Goal: Task Accomplishment & Management: Manage account settings

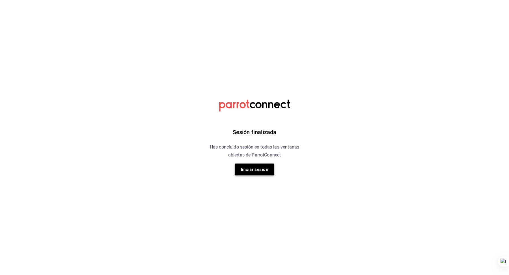
click at [257, 166] on button "Iniciar sesión" at bounding box center [255, 169] width 40 height 12
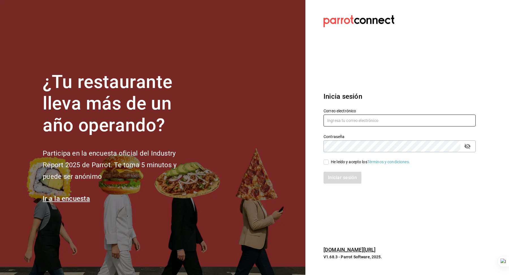
click at [346, 116] on input "text" at bounding box center [399, 120] width 152 height 12
type input "[PERSON_NAME][EMAIL_ADDRESS][DOMAIN_NAME]"
click at [343, 163] on div "He leído y acepto los Términos y condiciones." at bounding box center [370, 162] width 79 height 6
click at [328, 163] on input "He leído y acepto los Términos y condiciones." at bounding box center [325, 161] width 5 height 5
checkbox input "true"
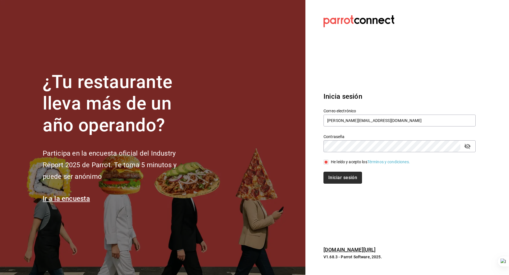
click at [343, 178] on button "Iniciar sesión" at bounding box center [342, 178] width 38 height 12
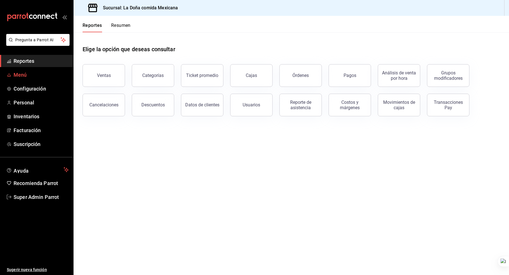
click at [31, 77] on span "Menú" at bounding box center [41, 75] width 55 height 8
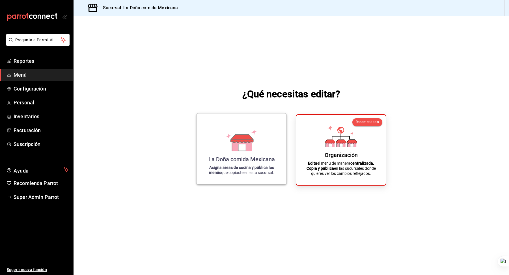
click at [233, 132] on icon at bounding box center [241, 140] width 32 height 22
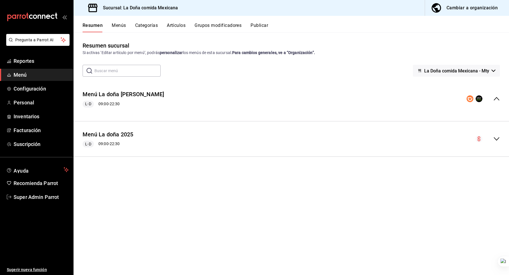
click at [129, 90] on div "Menú La doña Deliverys L-D 09:00 - 22:30" at bounding box center [290, 99] width 435 height 26
click at [118, 131] on button "Menú La doña 2025" at bounding box center [108, 134] width 51 height 8
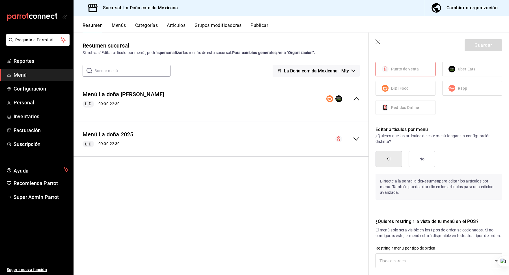
scroll to position [473, 0]
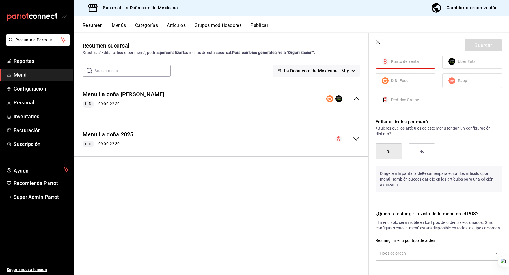
click at [377, 41] on icon "button" at bounding box center [378, 42] width 6 height 6
checkbox input "false"
type input "1755735019020"
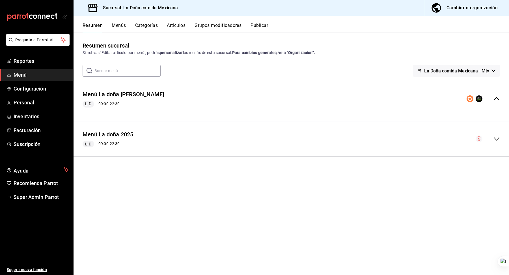
checkbox input "false"
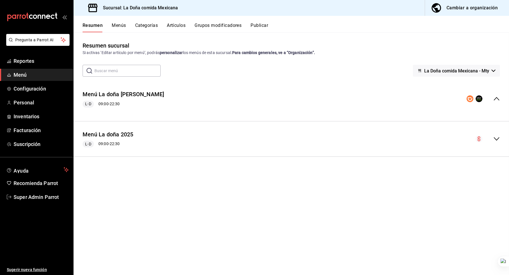
checkbox input "false"
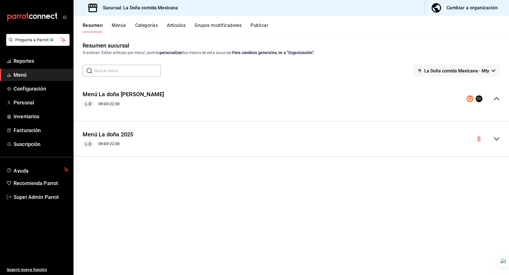
click at [150, 29] on button "Categorías" at bounding box center [146, 28] width 23 height 10
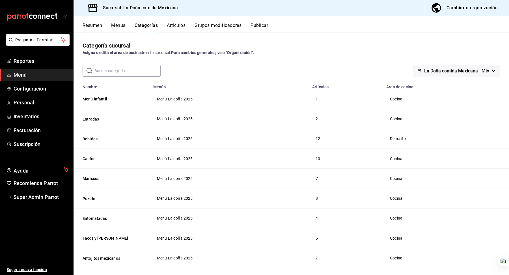
click at [118, 27] on button "Menús" at bounding box center [118, 28] width 14 height 10
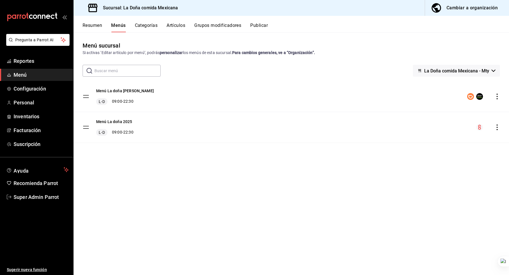
click at [143, 26] on button "Categorías" at bounding box center [146, 28] width 23 height 10
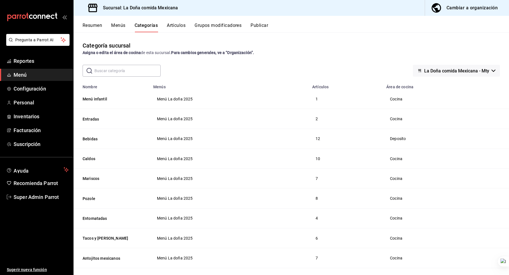
click at [426, 68] on span "La Doña comida Mexicana - Mty" at bounding box center [456, 70] width 65 height 5
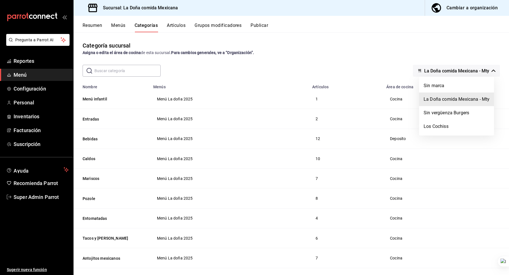
click at [388, 63] on div at bounding box center [254, 137] width 509 height 275
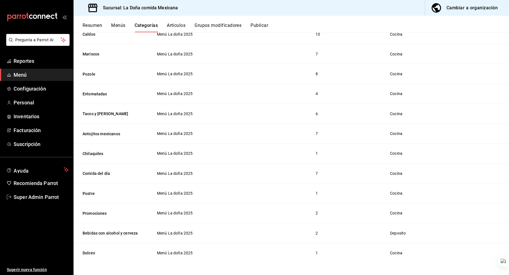
scroll to position [36, 0]
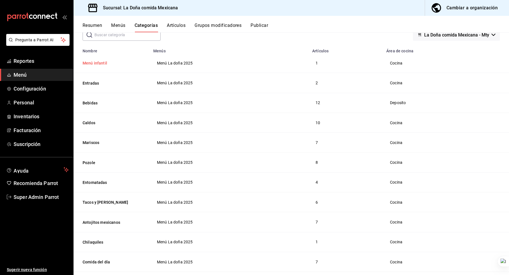
click at [94, 63] on button "Menú infantil" at bounding box center [111, 63] width 57 height 6
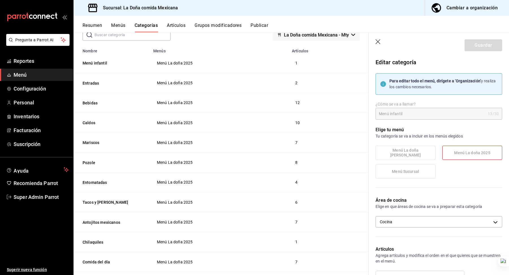
click at [415, 151] on span "Menú La doña Deliverys" at bounding box center [405, 153] width 51 height 10
click at [379, 40] on icon "button" at bounding box center [378, 42] width 6 height 6
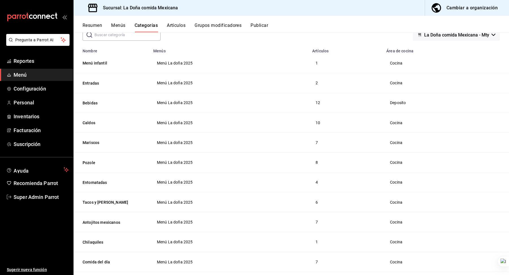
click at [452, 7] on div "Cambiar a organización" at bounding box center [471, 8] width 51 height 8
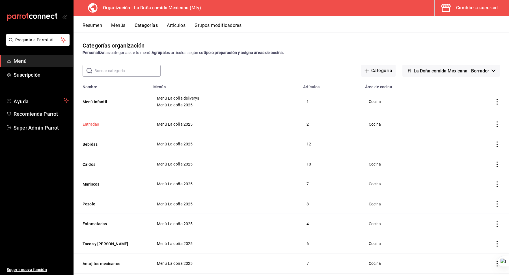
click at [100, 123] on button "Entradas" at bounding box center [111, 124] width 57 height 6
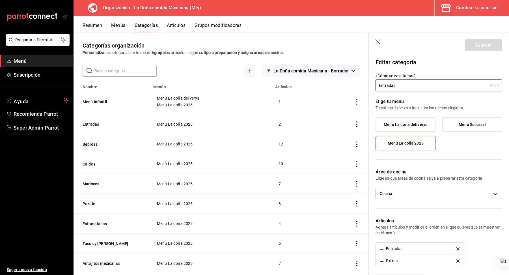
click at [412, 126] on span "Menú La doña deliverys" at bounding box center [406, 124] width 44 height 5
click at [0, 0] on input "Menú La doña deliverys" at bounding box center [0, 0] width 0 height 0
click at [475, 48] on button "Guardar" at bounding box center [483, 45] width 38 height 12
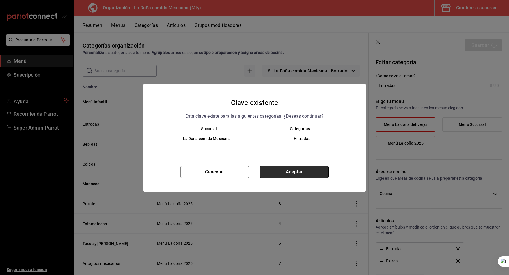
click at [314, 167] on button "Aceptar" at bounding box center [294, 172] width 68 height 12
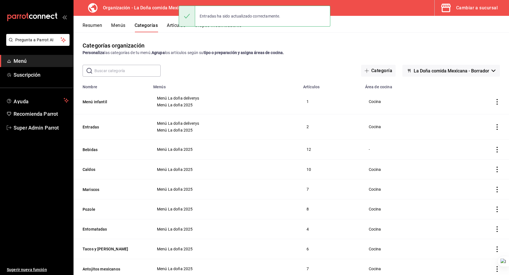
click at [120, 23] on button "Menús" at bounding box center [118, 28] width 14 height 10
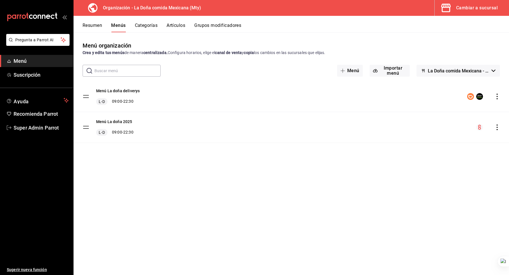
click at [434, 65] on button "La Doña comida Mexicana - Borrador" at bounding box center [457, 71] width 83 height 12
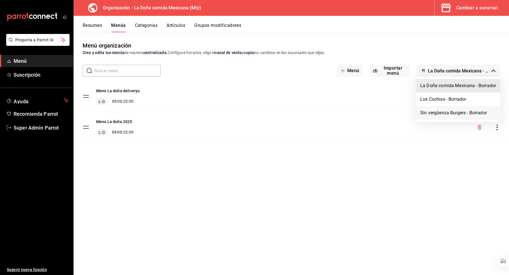
click at [440, 115] on li "Sin vergüenza Burgers - Borrador" at bounding box center [458, 113] width 85 height 14
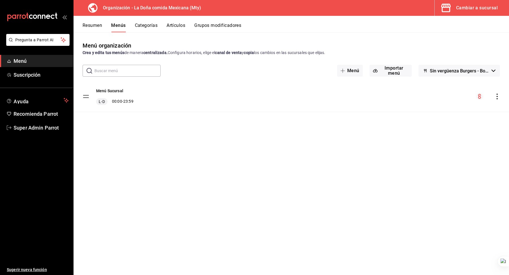
click at [451, 68] on span "Sin vergüenza Burgers - Borrador" at bounding box center [459, 70] width 59 height 5
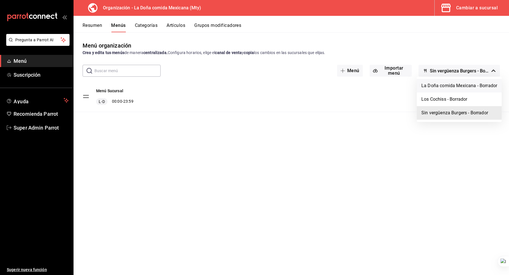
click at [448, 86] on li "La Doña comida Mexicana - Borrador" at bounding box center [459, 86] width 85 height 14
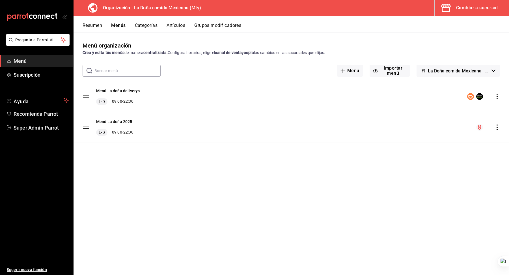
click at [142, 24] on button "Categorías" at bounding box center [146, 28] width 23 height 10
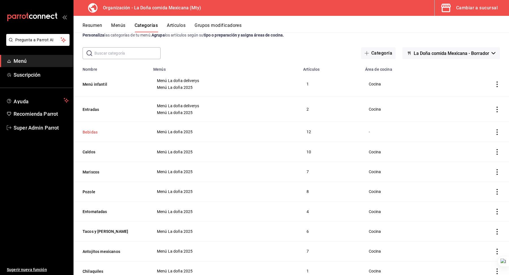
scroll to position [49, 0]
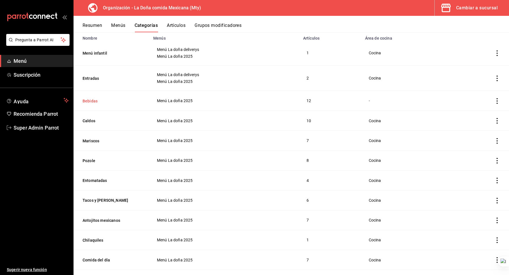
click at [92, 101] on button "Bebidas" at bounding box center [111, 101] width 57 height 6
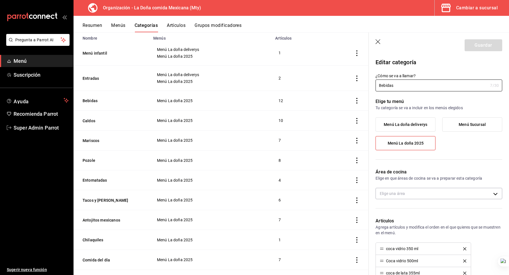
click at [407, 125] on span "Menú La doña deliverys" at bounding box center [406, 124] width 44 height 5
click at [0, 0] on input "Menú La doña deliverys" at bounding box center [0, 0] width 0 height 0
click at [487, 44] on button "Guardar" at bounding box center [483, 45] width 38 height 12
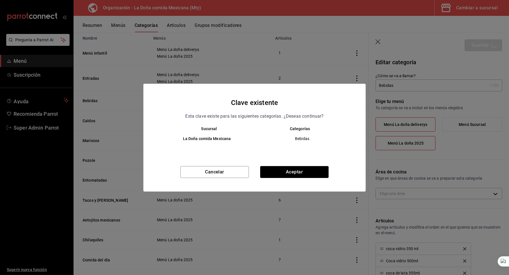
click at [291, 165] on div "Clave existente Esta clave existe para las siguientes categorías. ¿Deseas conti…" at bounding box center [254, 138] width 222 height 108
click at [290, 169] on button "Aceptar" at bounding box center [294, 172] width 68 height 12
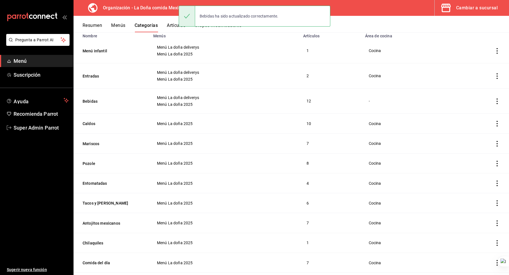
scroll to position [87, 0]
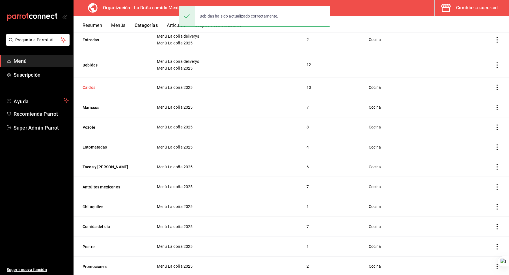
click at [94, 87] on button "Caldos" at bounding box center [111, 88] width 57 height 6
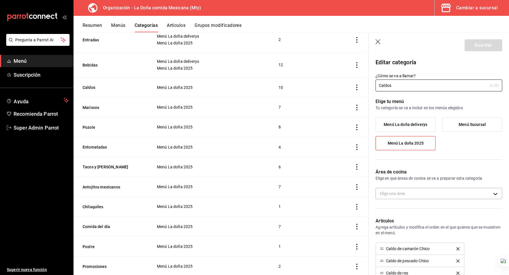
type input "296eb6fd-72a8-4566-83df-8444263b7cf6"
click at [401, 126] on span "Menú La doña deliverys" at bounding box center [406, 124] width 44 height 5
click at [0, 0] on input "Menú La doña deliverys" at bounding box center [0, 0] width 0 height 0
click at [476, 44] on button "Guardar" at bounding box center [483, 45] width 38 height 12
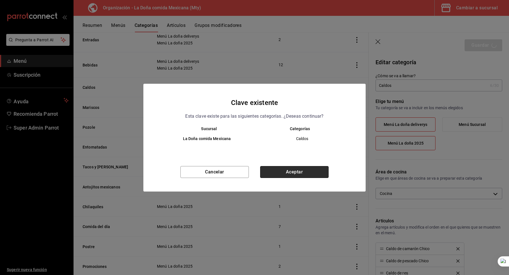
click at [297, 170] on button "Aceptar" at bounding box center [294, 172] width 68 height 12
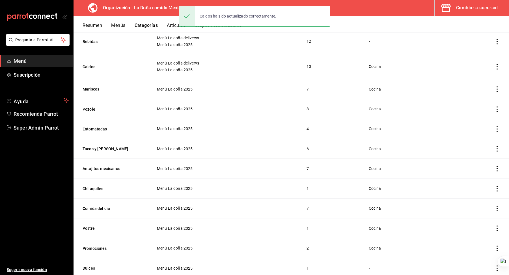
scroll to position [108, 0]
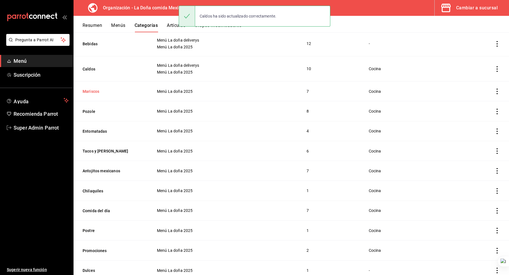
click at [92, 90] on button "Mariscos" at bounding box center [111, 91] width 57 height 6
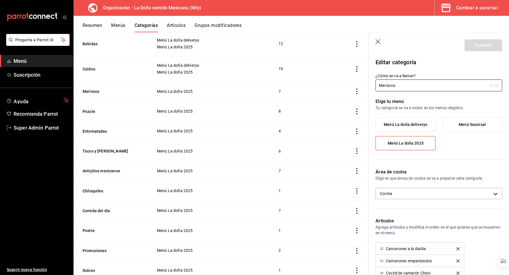
click at [403, 122] on span "Menú La doña deliverys" at bounding box center [406, 124] width 44 height 5
click at [0, 0] on input "Menú La doña deliverys" at bounding box center [0, 0] width 0 height 0
click at [478, 44] on button "Guardar" at bounding box center [483, 45] width 38 height 12
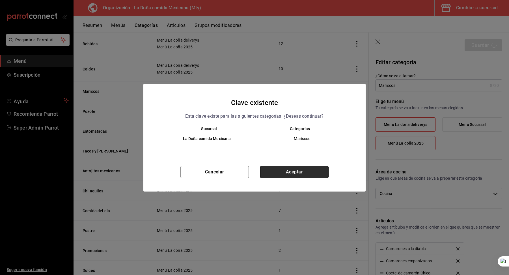
click at [298, 170] on button "Aceptar" at bounding box center [294, 172] width 68 height 12
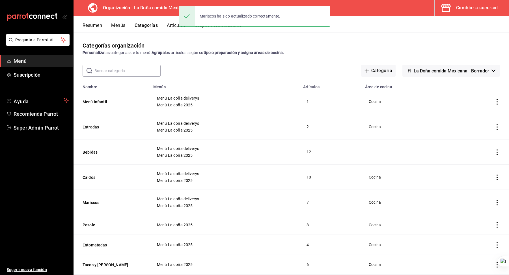
scroll to position [151, 0]
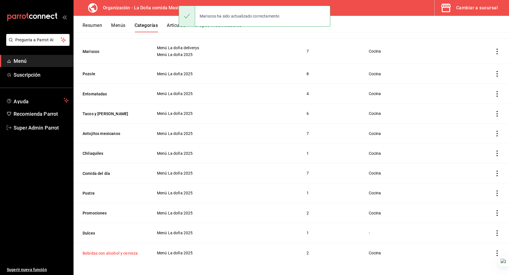
click at [116, 252] on button "Bebidas con alcohol y cerveza" at bounding box center [111, 253] width 57 height 6
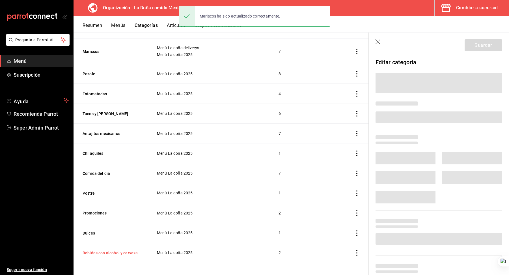
scroll to position [151, 0]
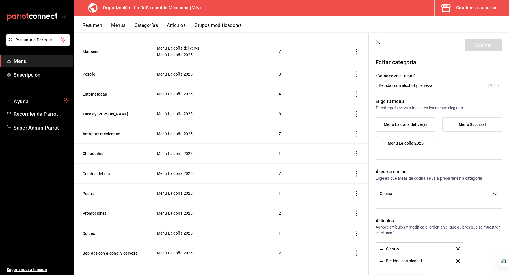
click at [377, 42] on icon "button" at bounding box center [378, 42] width 6 height 6
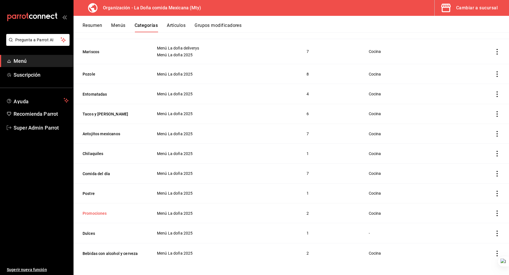
click at [105, 211] on button "Promociones" at bounding box center [111, 213] width 57 height 6
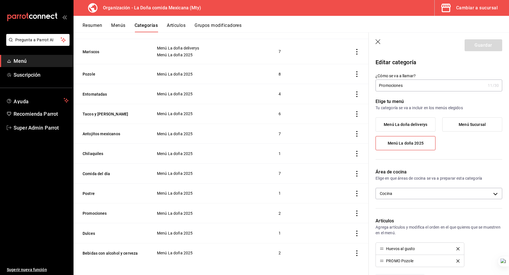
click at [397, 122] on span "Menú La doña deliverys" at bounding box center [406, 124] width 44 height 5
click at [0, 0] on input "Menú La doña deliverys" at bounding box center [0, 0] width 0 height 0
click at [484, 42] on button "Guardar" at bounding box center [483, 45] width 38 height 12
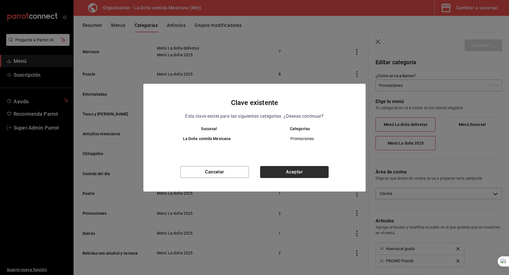
click at [290, 172] on button "Aceptar" at bounding box center [294, 172] width 68 height 12
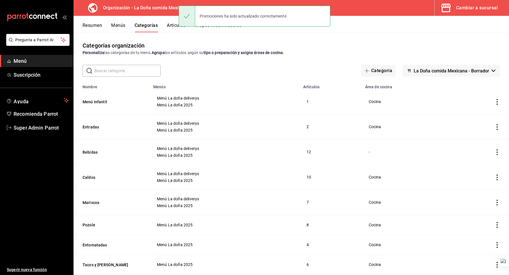
scroll to position [156, 0]
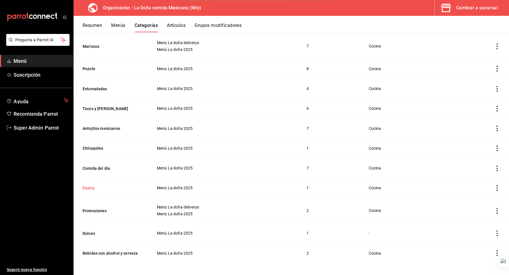
click at [93, 187] on button "Postre" at bounding box center [111, 188] width 57 height 6
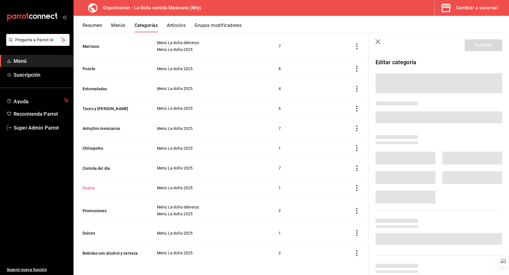
scroll to position [156, 0]
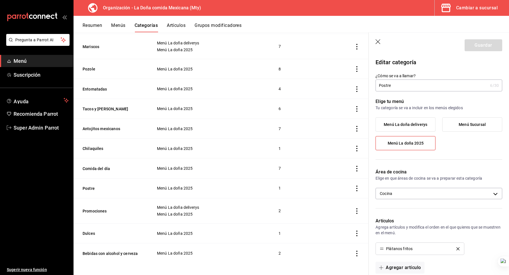
click at [405, 124] on span "Menú La doña deliverys" at bounding box center [406, 124] width 44 height 5
click at [0, 0] on input "Menú La doña deliverys" at bounding box center [0, 0] width 0 height 0
click at [477, 43] on button "Guardar" at bounding box center [483, 45] width 38 height 12
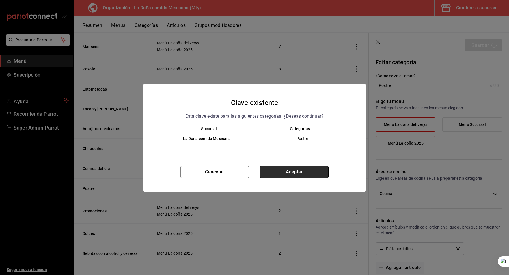
click at [285, 173] on button "Aceptar" at bounding box center [294, 172] width 68 height 12
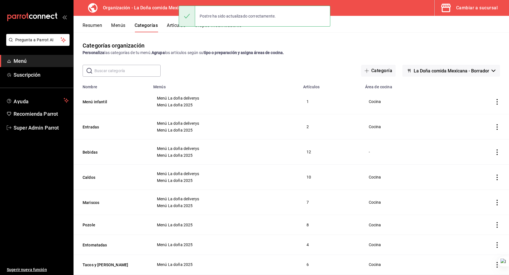
scroll to position [161, 0]
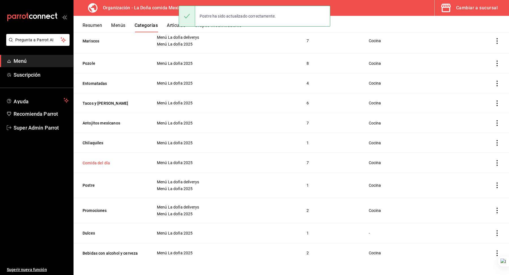
click at [105, 163] on button "Comida del día" at bounding box center [111, 163] width 57 height 6
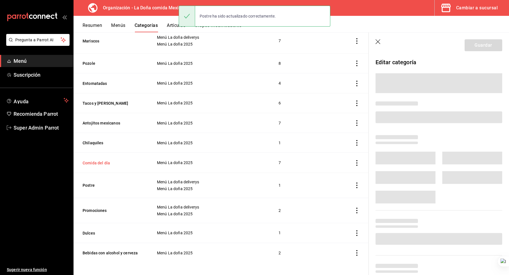
scroll to position [161, 0]
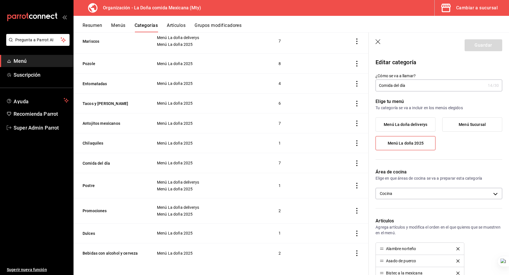
click at [401, 124] on span "Menú La doña deliverys" at bounding box center [406, 124] width 44 height 5
click at [0, 0] on input "Menú La doña deliverys" at bounding box center [0, 0] width 0 height 0
click at [487, 40] on button "Guardar" at bounding box center [483, 45] width 38 height 12
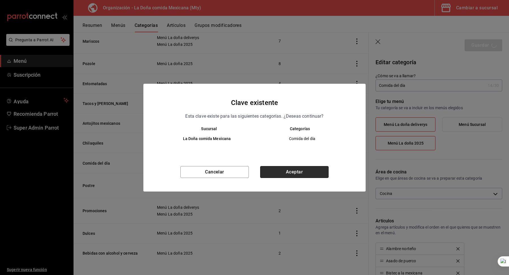
click at [280, 171] on button "Aceptar" at bounding box center [294, 172] width 68 height 12
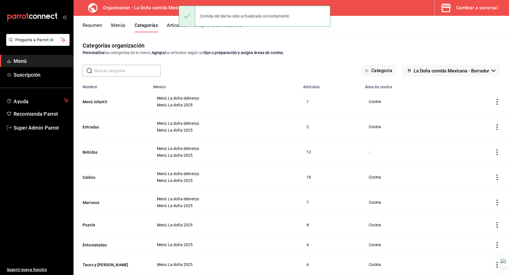
scroll to position [167, 0]
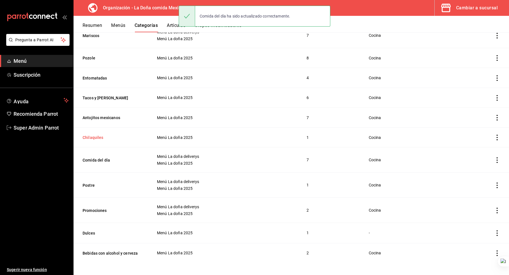
click at [100, 139] on button "Chilaquiles" at bounding box center [111, 138] width 57 height 6
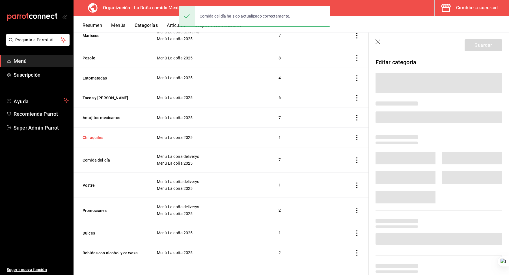
scroll to position [167, 0]
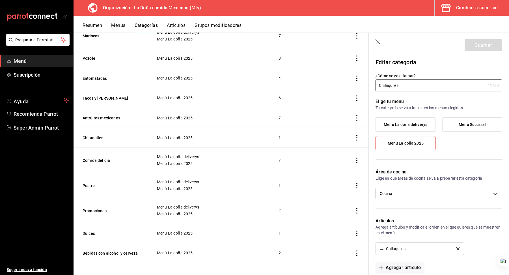
click at [399, 124] on span "Menú La doña deliverys" at bounding box center [406, 124] width 44 height 5
click at [0, 0] on input "Menú La doña deliverys" at bounding box center [0, 0] width 0 height 0
click at [481, 45] on button "Guardar" at bounding box center [483, 45] width 38 height 12
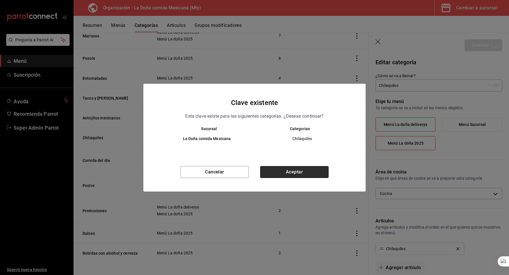
click at [295, 176] on button "Aceptar" at bounding box center [294, 172] width 68 height 12
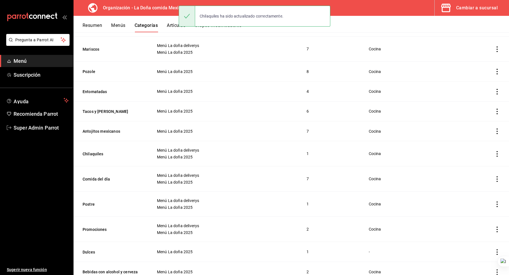
scroll to position [172, 0]
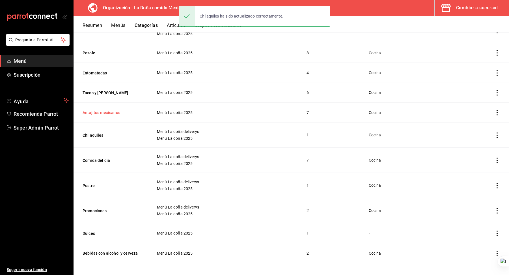
click at [103, 111] on button "Antojitos mexicanos" at bounding box center [111, 113] width 57 height 6
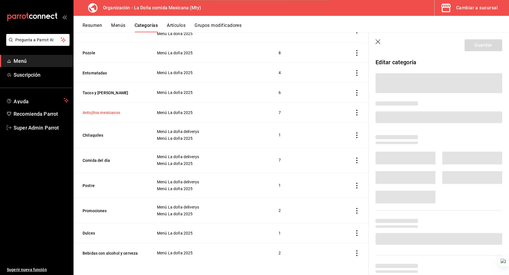
scroll to position [172, 0]
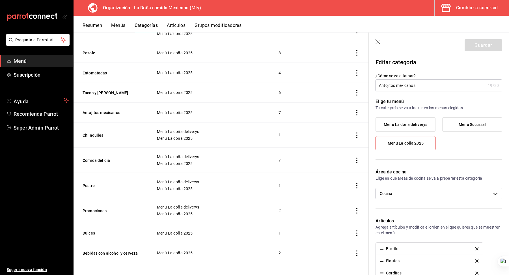
click at [402, 121] on label "Menú La doña deliverys" at bounding box center [405, 125] width 59 height 14
click at [0, 0] on input "Menú La doña deliverys" at bounding box center [0, 0] width 0 height 0
click at [480, 48] on button "Guardar" at bounding box center [483, 45] width 38 height 12
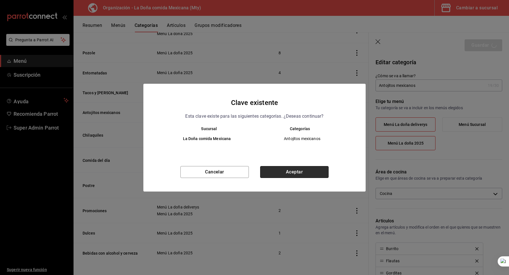
click at [311, 169] on button "Aceptar" at bounding box center [294, 172] width 68 height 12
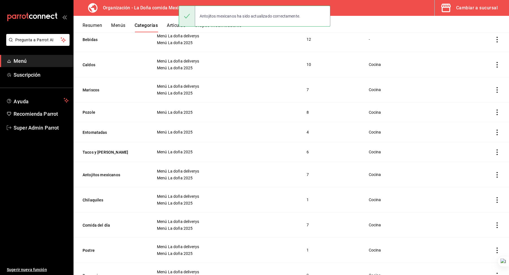
scroll to position [96, 0]
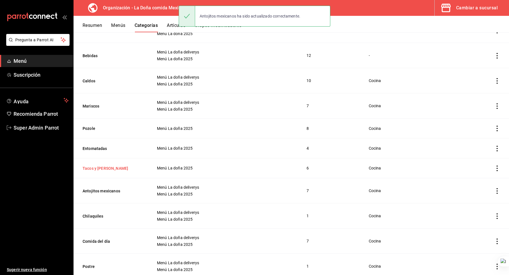
click at [94, 167] on button "Tacos y Tortas" at bounding box center [111, 168] width 57 height 6
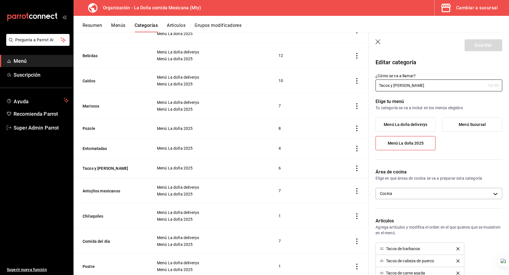
click at [405, 117] on div "Elige tu menú Tu categoría se va a incluir en los menús elegidos Menú La doña d…" at bounding box center [435, 126] width 133 height 70
click at [410, 120] on label "Menú La doña deliverys" at bounding box center [405, 125] width 59 height 14
click at [0, 0] on input "Menú La doña deliverys" at bounding box center [0, 0] width 0 height 0
click at [485, 41] on button "Guardar" at bounding box center [483, 45] width 38 height 12
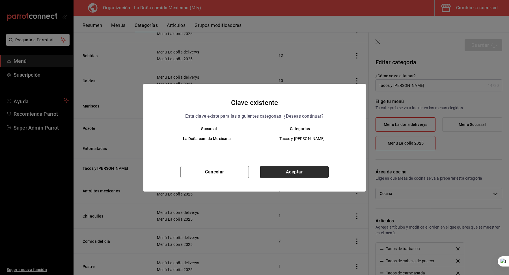
click at [302, 173] on button "Aceptar" at bounding box center [294, 172] width 68 height 12
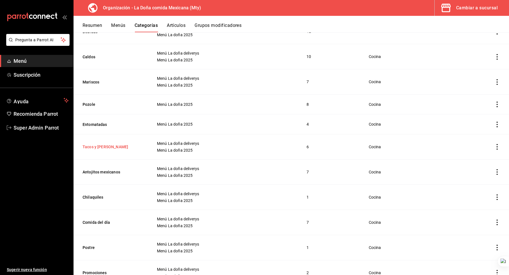
scroll to position [122, 0]
click at [92, 102] on button "Pozole" at bounding box center [111, 103] width 57 height 6
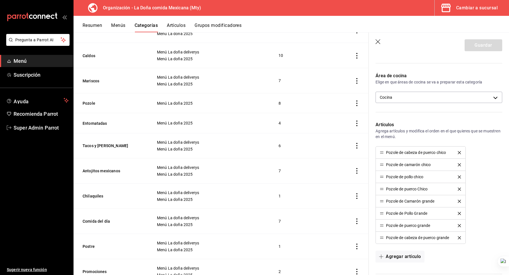
scroll to position [50, 0]
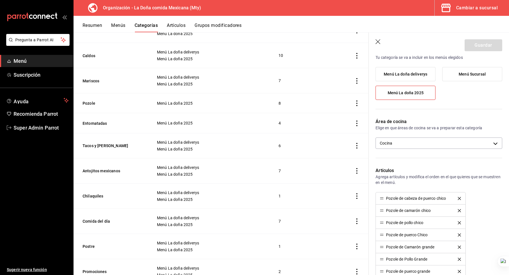
click at [410, 75] on span "Menú La doña deliverys" at bounding box center [406, 74] width 44 height 5
click at [0, 0] on input "Menú La doña deliverys" at bounding box center [0, 0] width 0 height 0
click at [481, 45] on button "Guardar" at bounding box center [483, 45] width 38 height 12
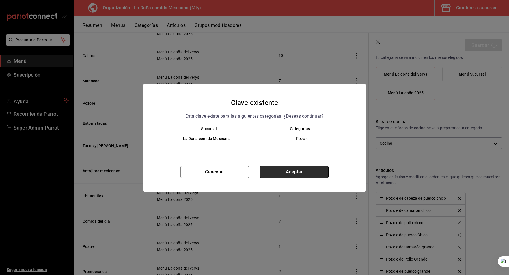
click at [288, 168] on button "Aceptar" at bounding box center [294, 172] width 68 height 12
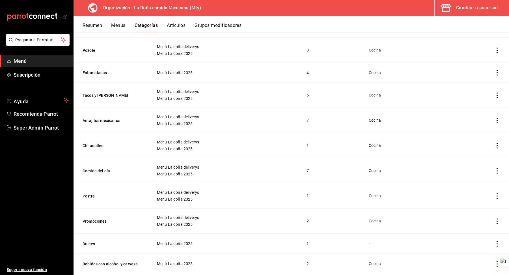
scroll to position [155, 0]
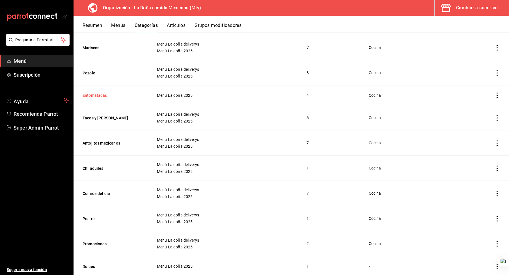
click at [103, 96] on button "Entomatadas" at bounding box center [111, 95] width 57 height 6
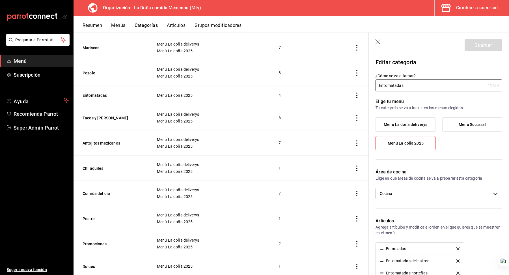
click at [416, 123] on span "Menú La doña deliverys" at bounding box center [406, 124] width 44 height 5
click at [0, 0] on input "Menú La doña deliverys" at bounding box center [0, 0] width 0 height 0
click at [481, 44] on button "Guardar" at bounding box center [483, 45] width 38 height 12
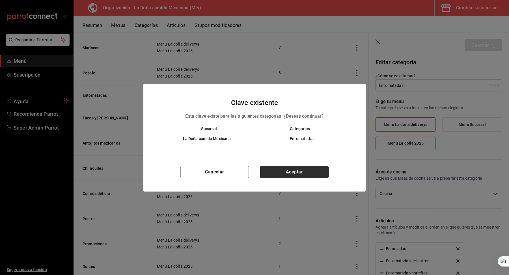
click at [298, 172] on button "Aceptar" at bounding box center [294, 172] width 68 height 12
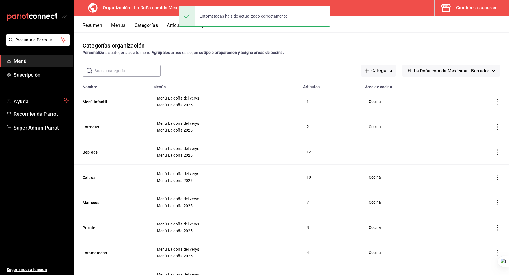
click at [277, 133] on td "Menú La doña deliverys Menú La doña 2025" at bounding box center [225, 126] width 150 height 25
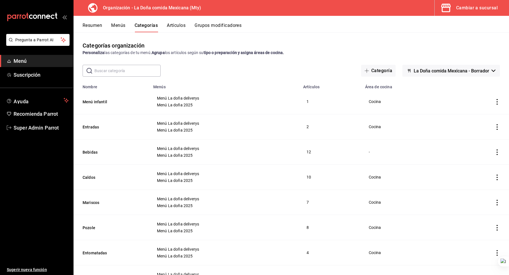
click at [119, 22] on div "Resumen Menús Categorías Artículos Grupos modificadores" at bounding box center [290, 24] width 435 height 16
click at [117, 27] on button "Menús" at bounding box center [118, 28] width 14 height 10
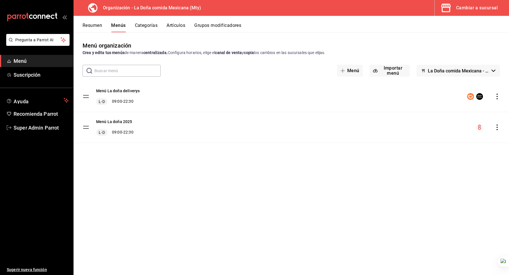
click at [93, 25] on button "Resumen" at bounding box center [93, 28] width 20 height 10
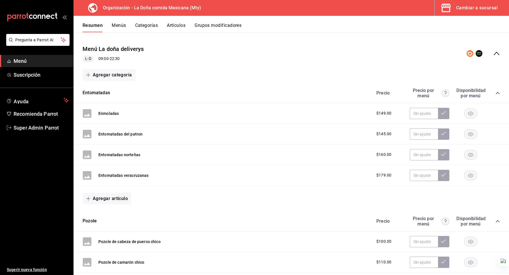
scroll to position [31, 0]
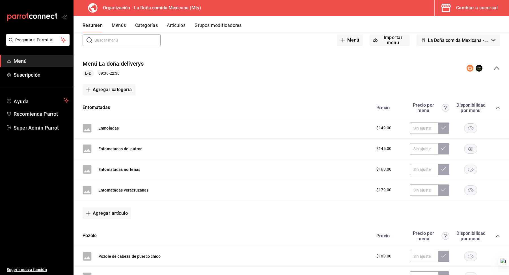
drag, startPoint x: 129, startPoint y: 131, endPoint x: 98, endPoint y: 131, distance: 31.1
click at [98, 131] on div "Enmoladas $149.00" at bounding box center [290, 128] width 435 height 21
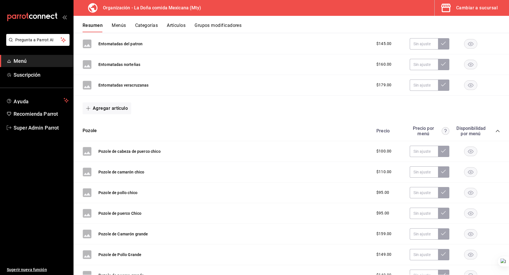
scroll to position [0, 0]
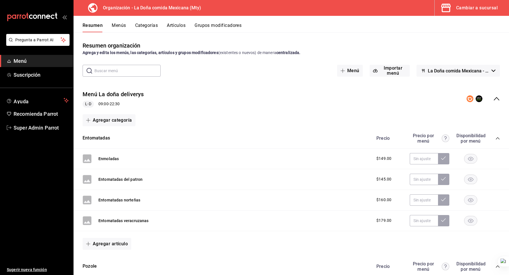
click at [165, 138] on div "Entomatadas Precio Precio por menú Disponibilidad por menú" at bounding box center [290, 138] width 435 height 20
click at [181, 29] on button "Artículos" at bounding box center [176, 28] width 19 height 10
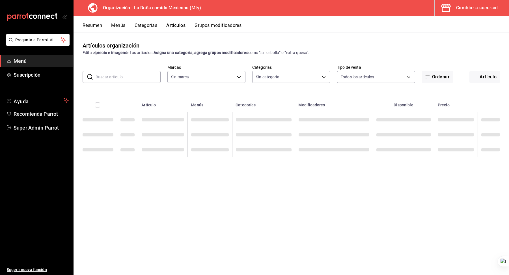
type input "807d94b5-1b38-4ed6-a3df-467630bb9ad2,7bdc5ec2-7f18-46f5-b122-544e67ef907d,7c02d…"
type input "af474132-6d54-48df-b37f-84375af39436,b806bc3a-6336-45b9-97f5-3ca3f7f3e860,4b134…"
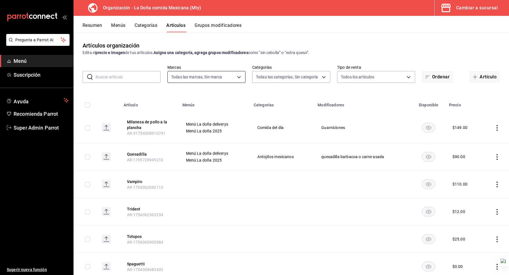
click at [183, 76] on body "Pregunta a Parrot AI Menú Suscripción Ayuda Recomienda Parrot Super Admin Parro…" at bounding box center [254, 137] width 509 height 275
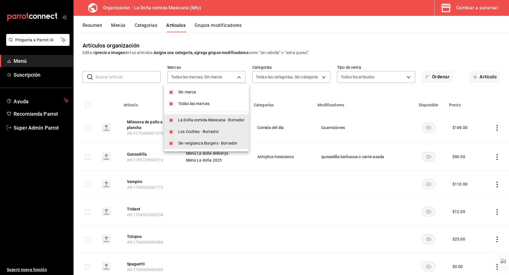
click at [197, 100] on li "Todas las marcas" at bounding box center [206, 104] width 85 height 12
checkbox input "false"
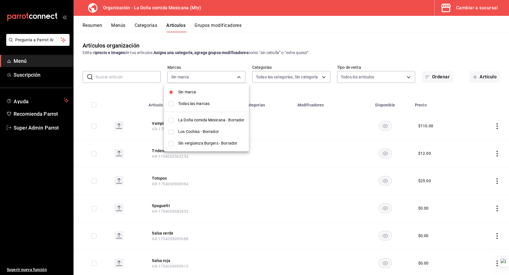
click at [195, 92] on span "Sin marca" at bounding box center [211, 92] width 66 height 6
checkbox input "false"
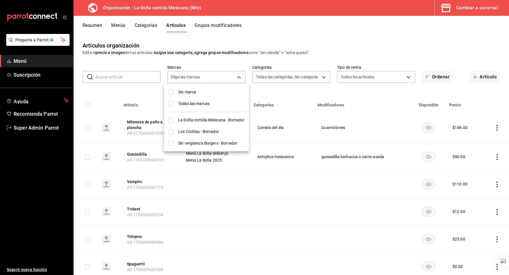
click at [200, 121] on span "La Doña comida Mexicana - Borrador" at bounding box center [211, 120] width 66 height 6
type input "807d94b5-1b38-4ed6-a3df-467630bb9ad2"
checkbox input "true"
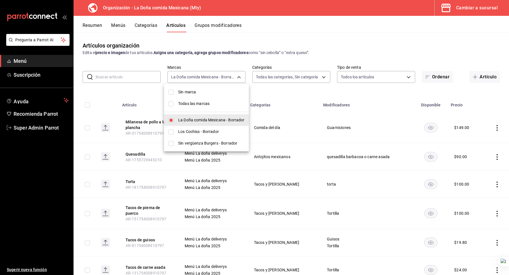
click at [135, 95] on div at bounding box center [254, 137] width 509 height 275
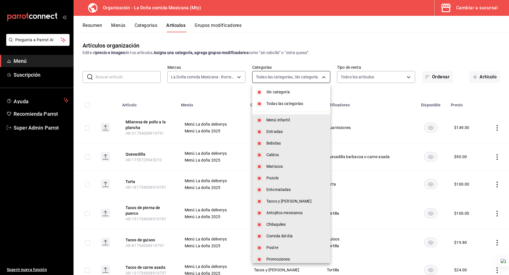
click at [289, 79] on body "Pregunta a Parrot AI Menú Suscripción Ayuda Recomienda Parrot Super Admin Parro…" at bounding box center [254, 137] width 509 height 275
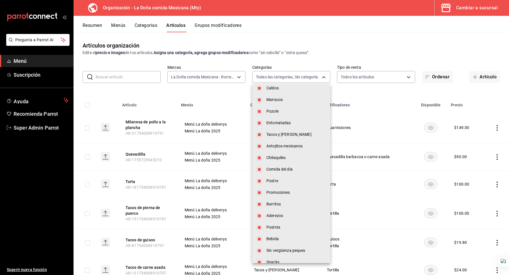
scroll to position [108, 0]
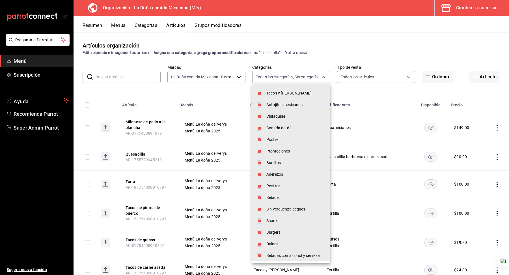
click at [269, 44] on div at bounding box center [254, 137] width 509 height 275
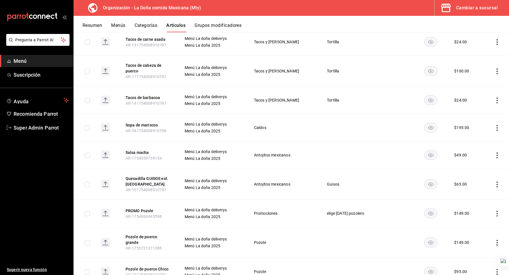
scroll to position [0, 0]
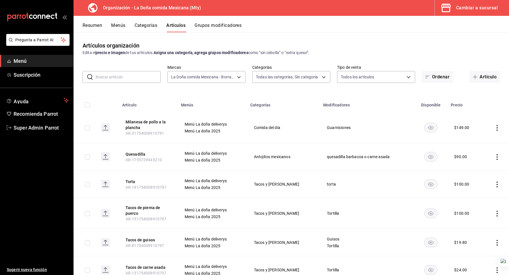
click at [135, 76] on input "text" at bounding box center [128, 76] width 65 height 11
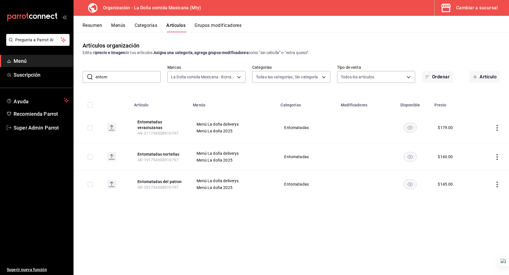
click at [138, 77] on input "entom" at bounding box center [128, 76] width 65 height 11
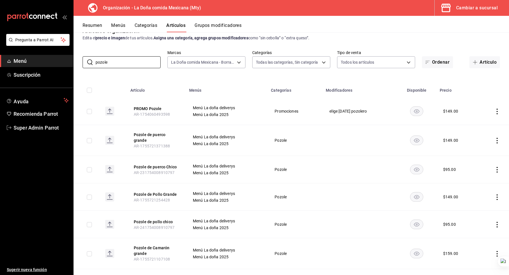
scroll to position [19, 0]
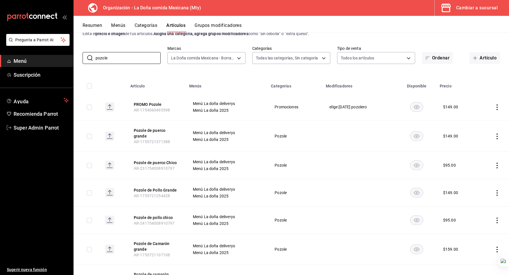
type input "pozole"
click at [322, 185] on td "Pozole" at bounding box center [294, 192] width 55 height 27
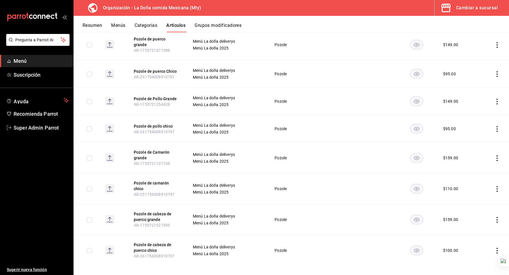
scroll to position [0, 0]
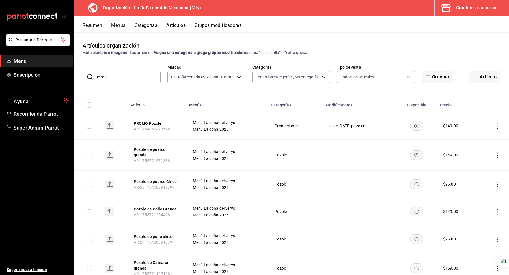
click at [106, 26] on div "Resumen Menús Categorías Artículos Grupos modificadores" at bounding box center [296, 28] width 426 height 10
click at [88, 25] on button "Resumen" at bounding box center [93, 28] width 20 height 10
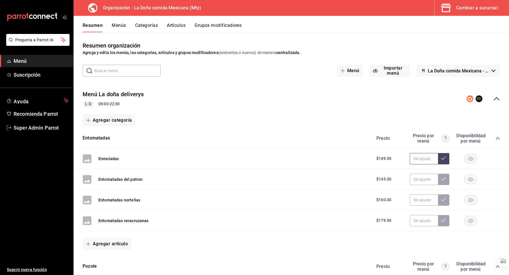
click at [413, 157] on input "text" at bounding box center [424, 158] width 28 height 11
click at [425, 156] on input "$223.50" at bounding box center [424, 158] width 28 height 11
type input "$223.50"
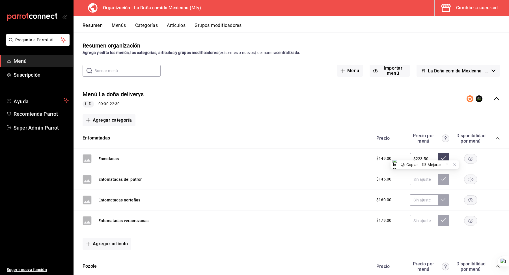
click at [444, 158] on icon at bounding box center [443, 157] width 5 height 3
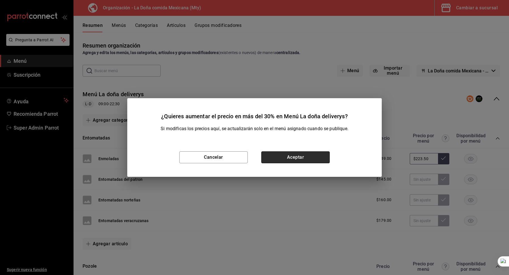
click at [306, 158] on button "Aceptar" at bounding box center [295, 157] width 68 height 12
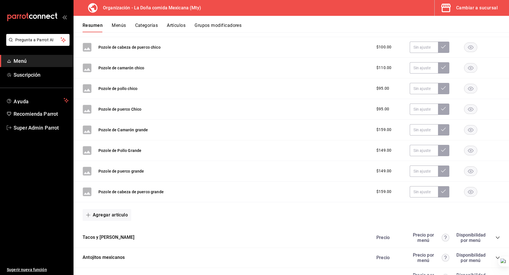
scroll to position [242, 0]
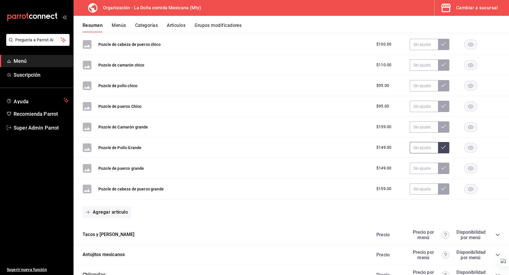
click at [423, 149] on input "text" at bounding box center [424, 147] width 28 height 11
paste input "$223.50"
type input "$223.50"
click at [445, 145] on icon at bounding box center [443, 147] width 5 height 5
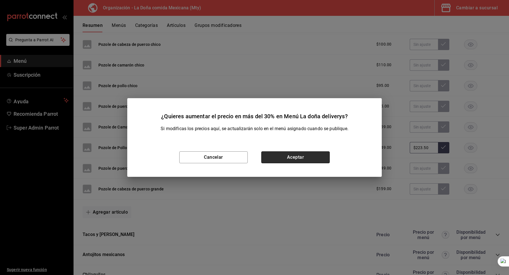
click at [321, 156] on button "Aceptar" at bounding box center [295, 157] width 68 height 12
click at [321, 158] on div "Pozole de puerco grande $149.00" at bounding box center [290, 168] width 435 height 21
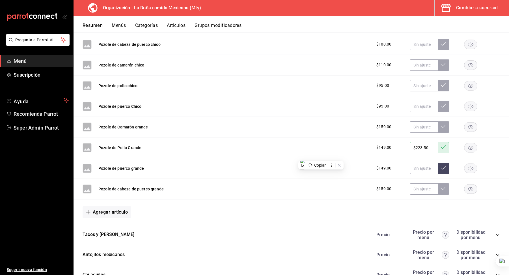
click at [422, 166] on input "text" at bounding box center [424, 168] width 28 height 11
paste input "$223.50"
type input "$223.50"
click at [446, 166] on icon at bounding box center [443, 167] width 5 height 3
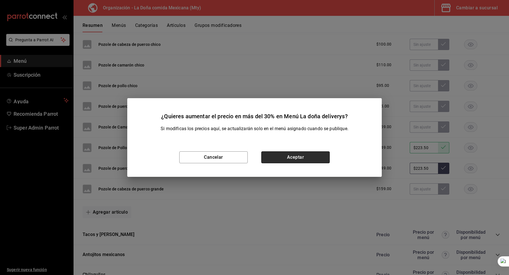
click at [327, 159] on button "Aceptar" at bounding box center [295, 157] width 68 height 12
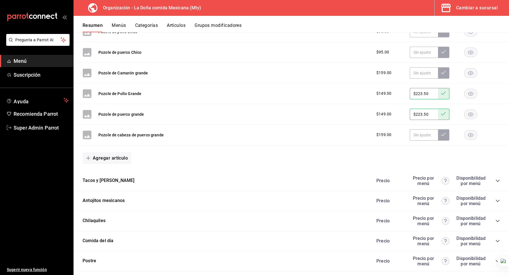
scroll to position [298, 0]
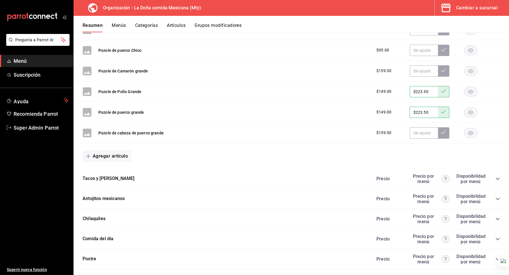
click at [499, 177] on icon "collapse-category-row" at bounding box center [497, 178] width 5 height 5
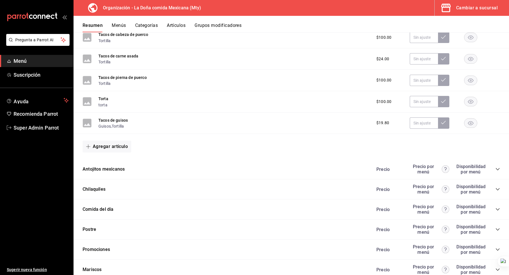
scroll to position [510, 0]
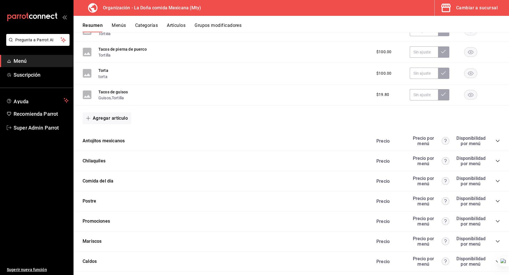
click at [497, 140] on div "Precio Precio por menú Disponibilidad por menú" at bounding box center [435, 140] width 129 height 11
click at [498, 140] on icon "collapse-category-row" at bounding box center [498, 141] width 4 height 2
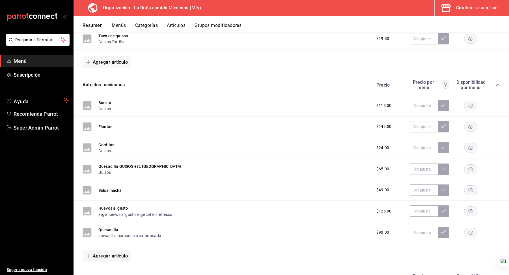
scroll to position [567, 0]
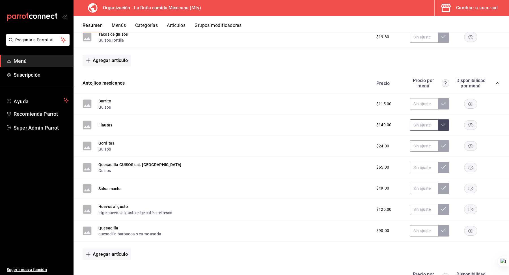
click at [417, 119] on input "text" at bounding box center [424, 124] width 28 height 11
paste input "$223.50"
type input "$223.50"
click at [446, 122] on button at bounding box center [443, 124] width 11 height 11
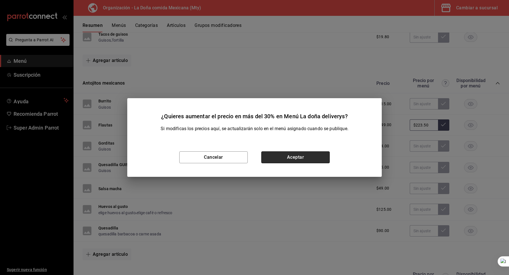
click at [310, 157] on button "Aceptar" at bounding box center [295, 157] width 68 height 12
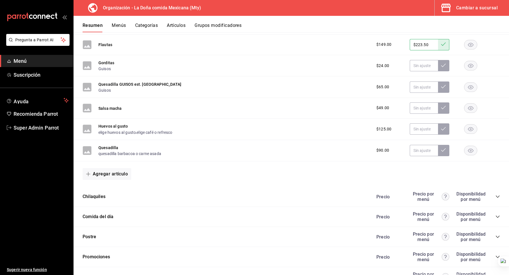
scroll to position [671, 0]
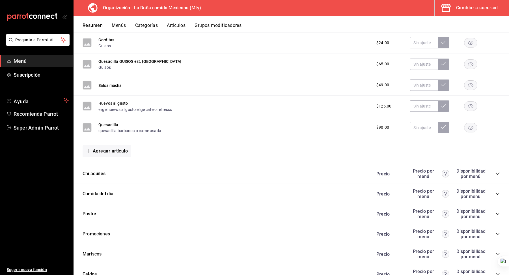
click at [500, 169] on div "Chilaquiles Precio Precio por menú Disponibilidad por menú" at bounding box center [290, 174] width 435 height 20
click at [496, 171] on icon "collapse-category-row" at bounding box center [497, 173] width 5 height 5
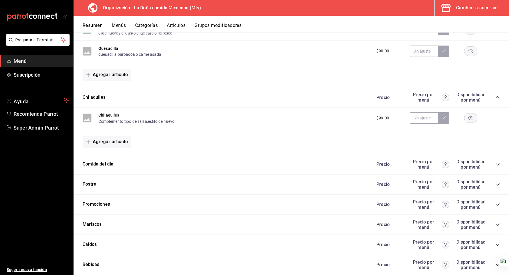
scroll to position [752, 0]
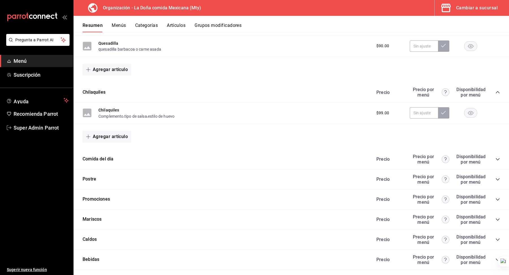
click at [500, 157] on icon "collapse-category-row" at bounding box center [497, 159] width 5 height 5
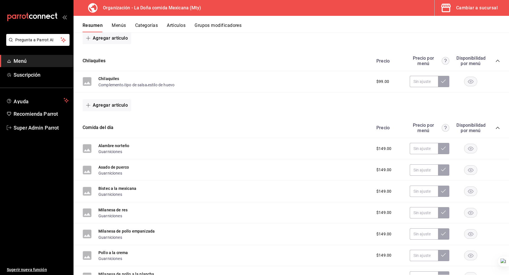
scroll to position [790, 0]
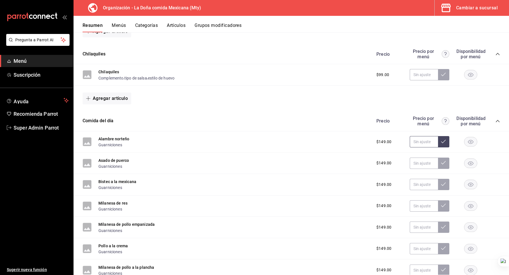
click at [419, 142] on input "text" at bounding box center [424, 141] width 28 height 11
paste input "$223.50"
type input "$223.50"
click at [449, 137] on div "$149.00 $223.50" at bounding box center [435, 141] width 129 height 11
click at [444, 139] on icon at bounding box center [443, 141] width 5 height 5
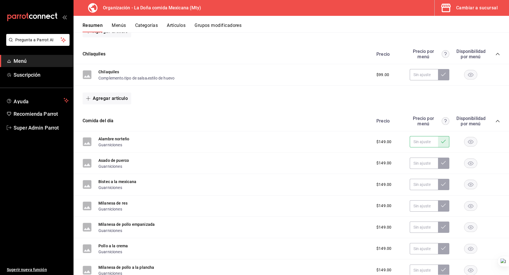
click at [423, 136] on input "text" at bounding box center [424, 141] width 28 height 11
paste input "$223.50"
type input "$223.50"
click at [444, 142] on button at bounding box center [443, 141] width 11 height 11
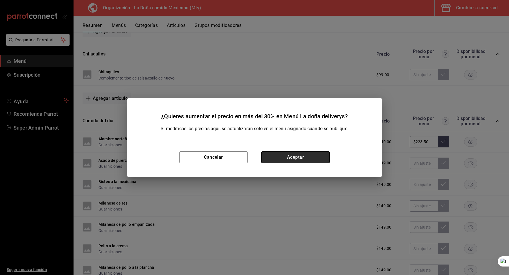
click at [321, 161] on button "Aceptar" at bounding box center [295, 157] width 68 height 12
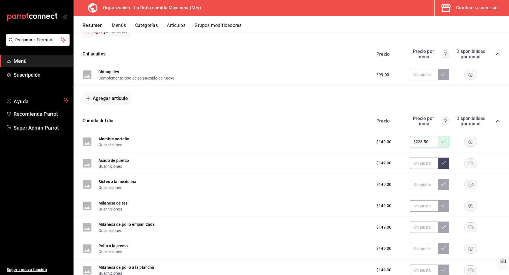
click at [415, 160] on input "text" at bounding box center [424, 162] width 28 height 11
click at [433, 157] on input "text" at bounding box center [424, 162] width 28 height 11
paste input "$223.50"
type input "$223.50"
click at [444, 160] on icon at bounding box center [443, 162] width 5 height 5
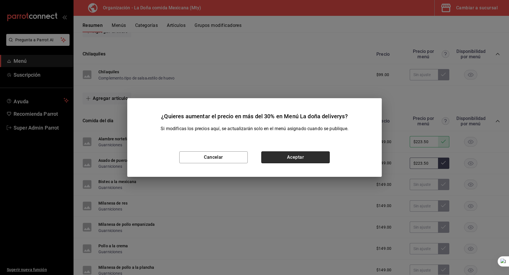
click at [325, 160] on button "Aceptar" at bounding box center [295, 157] width 68 height 12
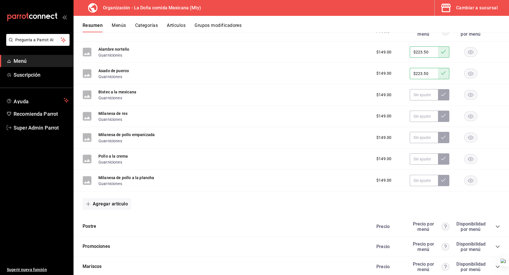
scroll to position [881, 0]
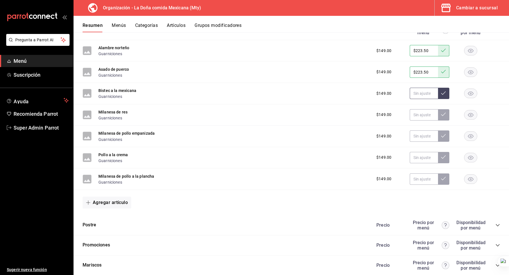
click at [411, 92] on input "text" at bounding box center [424, 93] width 28 height 11
paste input "$223.50"
type input "$223.50"
click at [442, 91] on icon at bounding box center [443, 93] width 5 height 5
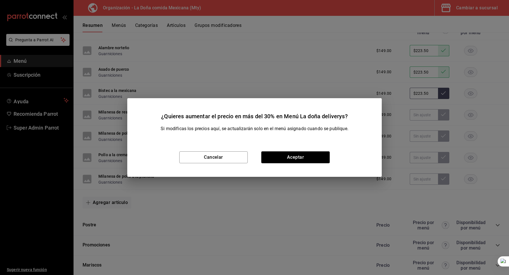
click at [306, 151] on div "Cancelar Aceptar" at bounding box center [254, 157] width 254 height 39
click at [304, 153] on button "Aceptar" at bounding box center [295, 157] width 68 height 12
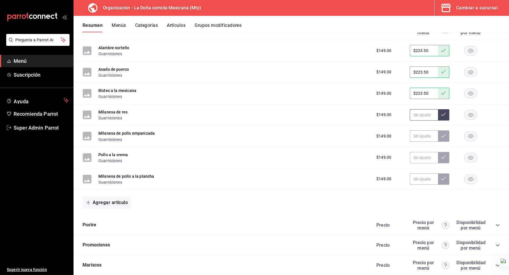
click at [417, 110] on input "text" at bounding box center [424, 114] width 28 height 11
paste input "$223.50"
type input "$223.50"
click at [444, 112] on icon at bounding box center [443, 114] width 5 height 5
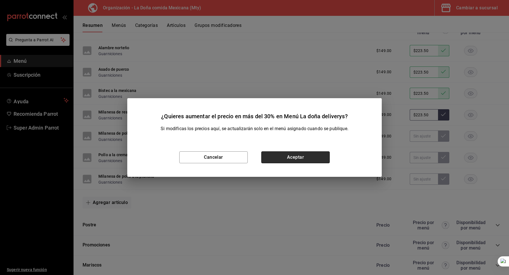
click at [302, 154] on button "Aceptar" at bounding box center [295, 157] width 68 height 12
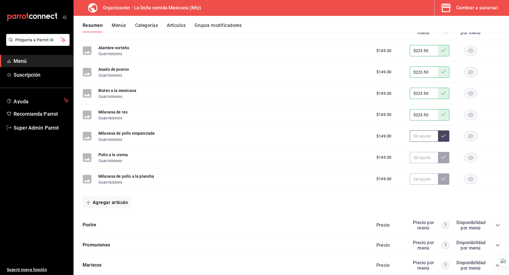
click at [412, 136] on input "text" at bounding box center [424, 135] width 28 height 11
paste input "$223.50"
type input "$223.50"
click at [452, 135] on div "$149.00 $223.50" at bounding box center [435, 135] width 129 height 11
click at [444, 133] on icon at bounding box center [443, 135] width 5 height 5
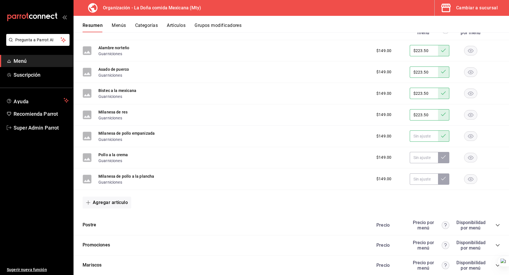
click at [424, 131] on input "text" at bounding box center [424, 135] width 28 height 11
paste input "$223.50"
type input "$223.50"
click at [443, 134] on icon at bounding box center [443, 135] width 5 height 3
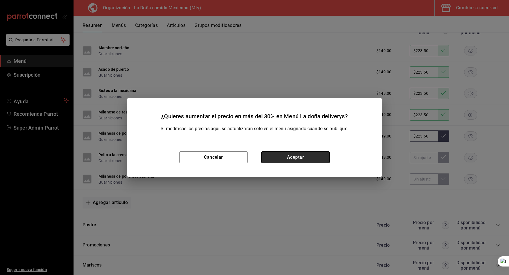
click at [294, 161] on button "Aceptar" at bounding box center [295, 157] width 68 height 12
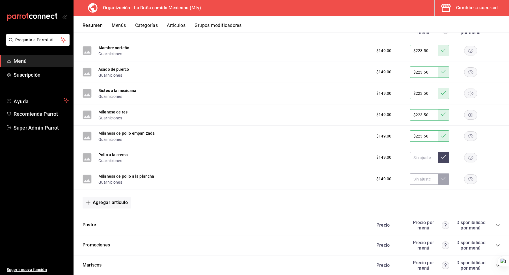
click at [424, 152] on input "text" at bounding box center [424, 157] width 28 height 11
paste input "$223.50"
type input "$223.50"
click at [446, 155] on icon at bounding box center [443, 156] width 5 height 3
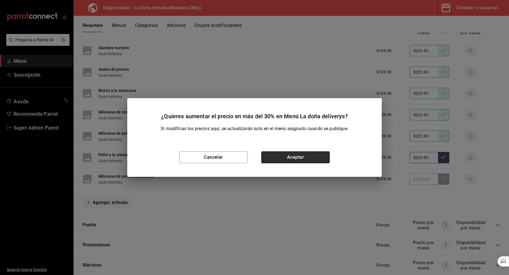
click at [307, 156] on button "Aceptar" at bounding box center [295, 157] width 68 height 12
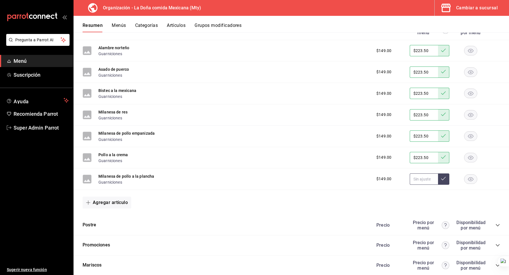
click at [420, 175] on input "text" at bounding box center [424, 178] width 28 height 11
paste input "$223.50"
type input "$223.50"
click at [443, 176] on icon at bounding box center [443, 178] width 5 height 5
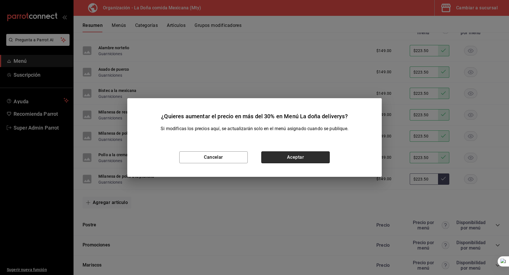
click at [319, 156] on button "Aceptar" at bounding box center [295, 157] width 68 height 12
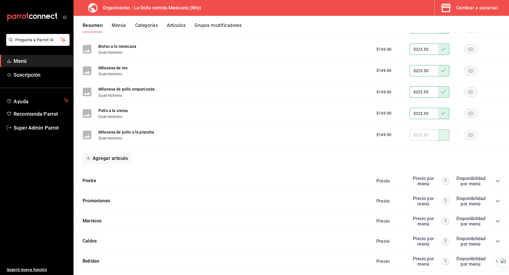
scroll to position [952, 0]
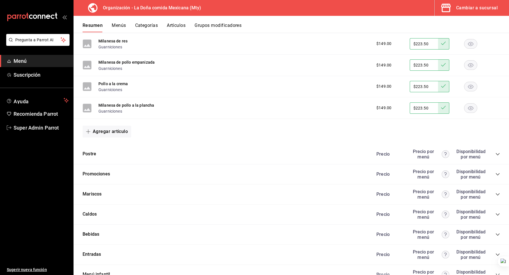
click at [500, 144] on div "Postre Precio Precio por menú Disponibilidad por menú" at bounding box center [290, 154] width 435 height 20
click at [497, 152] on icon "collapse-category-row" at bounding box center [497, 154] width 5 height 5
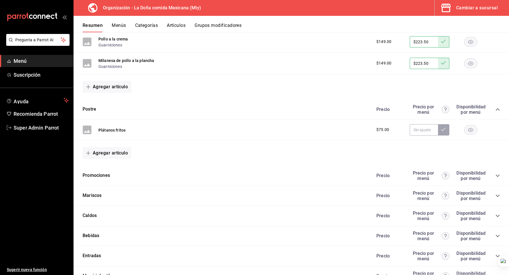
scroll to position [999, 0]
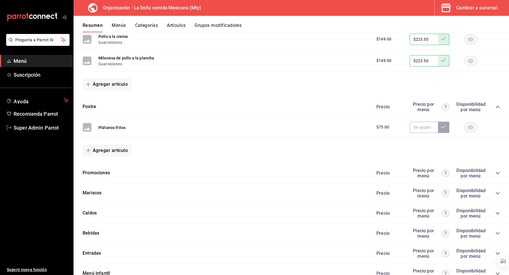
click at [496, 171] on icon "collapse-category-row" at bounding box center [497, 173] width 5 height 5
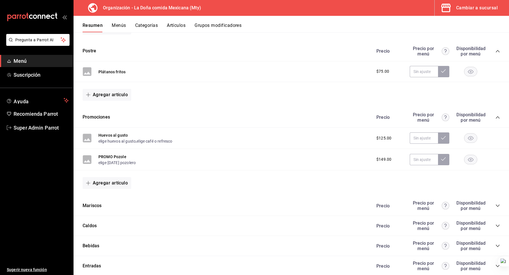
scroll to position [1065, 0]
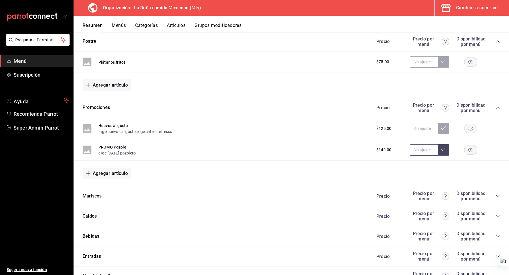
click at [414, 145] on input "text" at bounding box center [424, 149] width 28 height 11
paste input "$223.50"
type input "$223.50"
click at [443, 147] on icon at bounding box center [443, 149] width 5 height 5
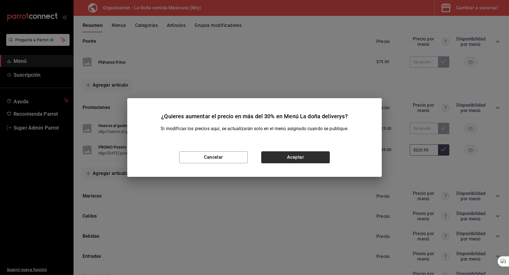
click at [305, 157] on button "Aceptar" at bounding box center [295, 157] width 68 height 12
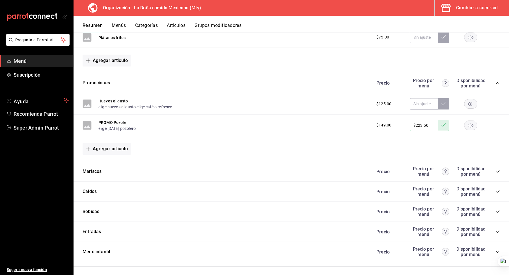
scroll to position [1121, 0]
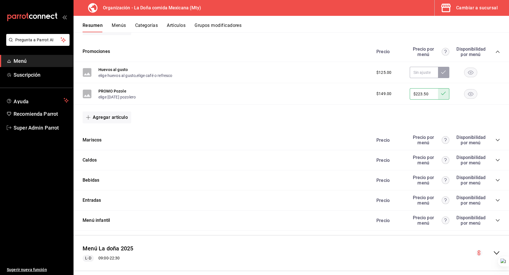
click at [496, 136] on div "Precio Precio por menú Disponibilidad por menú" at bounding box center [435, 140] width 129 height 11
click at [498, 138] on icon "collapse-category-row" at bounding box center [497, 140] width 5 height 5
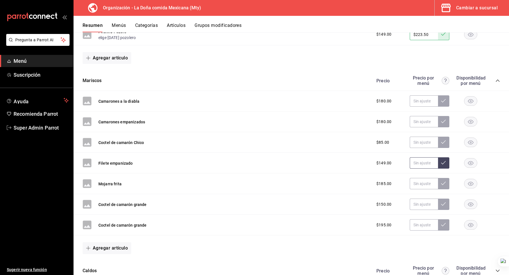
scroll to position [1182, 0]
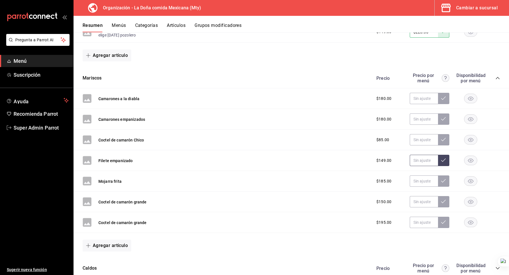
click at [419, 155] on input "text" at bounding box center [424, 160] width 28 height 11
paste input "$223.50"
type input "$223.50"
click at [444, 158] on icon at bounding box center [443, 159] width 5 height 3
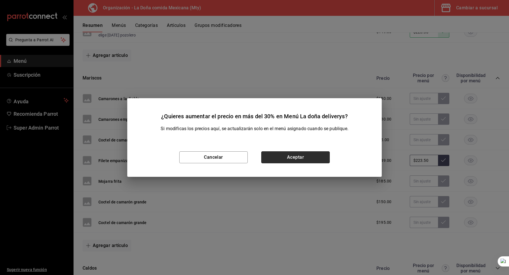
click at [307, 155] on button "Aceptar" at bounding box center [295, 157] width 68 height 12
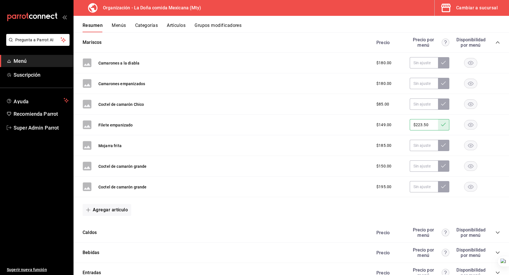
scroll to position [1243, 0]
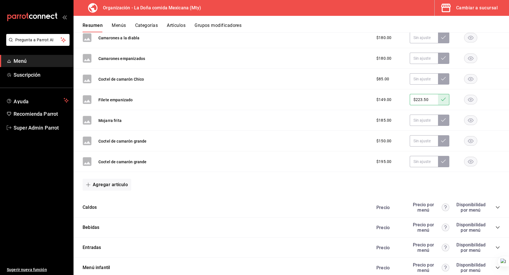
click at [498, 206] on icon "collapse-category-row" at bounding box center [498, 207] width 4 height 2
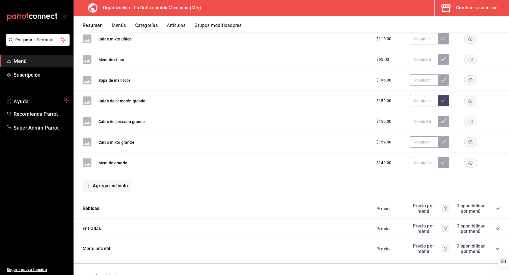
scroll to position [1508, 0]
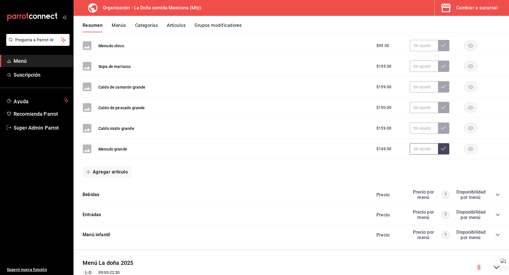
click at [423, 143] on input "text" at bounding box center [424, 148] width 28 height 11
paste input "$223.50"
type input "$223.50"
click at [442, 146] on icon at bounding box center [443, 148] width 5 height 5
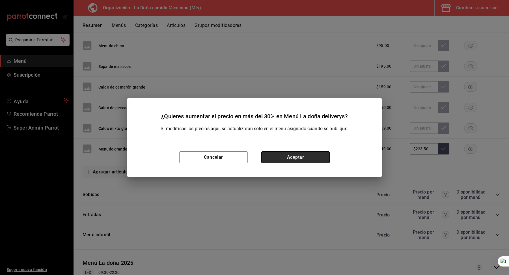
click at [313, 158] on button "Aceptar" at bounding box center [295, 157] width 68 height 12
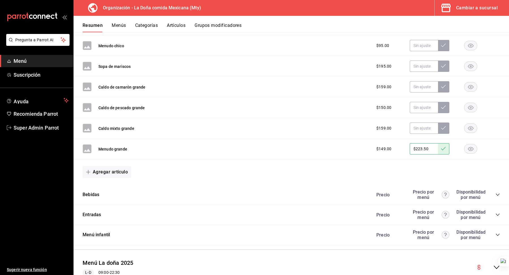
scroll to position [1520, 0]
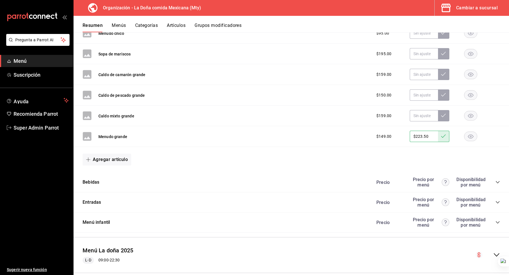
click at [498, 180] on icon "collapse-category-row" at bounding box center [497, 182] width 5 height 5
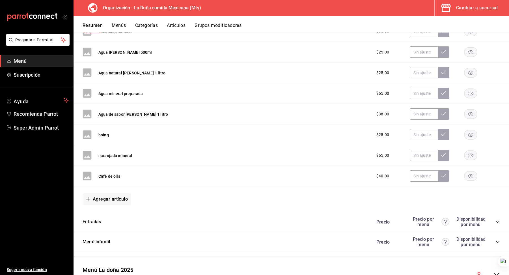
scroll to position [1774, 0]
click at [497, 220] on icon "collapse-category-row" at bounding box center [498, 221] width 4 height 2
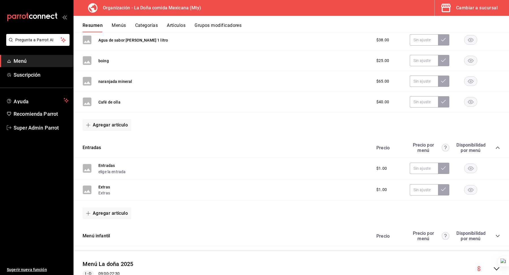
scroll to position [1860, 0]
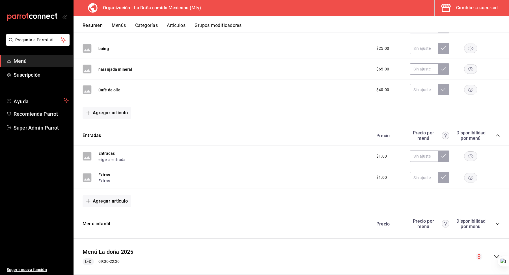
click at [497, 221] on icon "collapse-category-row" at bounding box center [497, 223] width 5 height 5
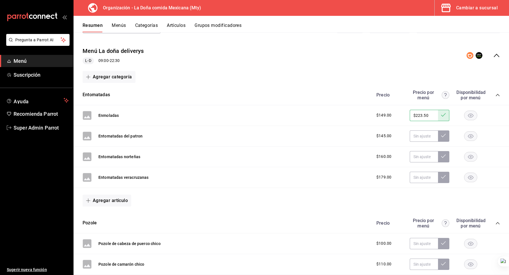
scroll to position [74, 0]
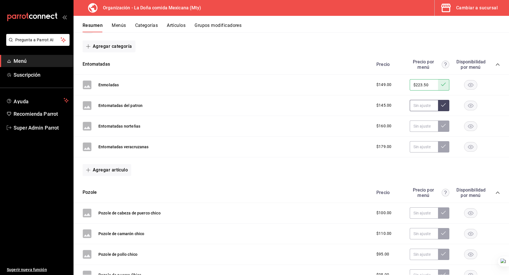
click at [414, 106] on input "text" at bounding box center [424, 105] width 28 height 11
click at [419, 104] on input "text" at bounding box center [424, 105] width 28 height 11
click at [419, 104] on input "$217.50" at bounding box center [424, 105] width 28 height 11
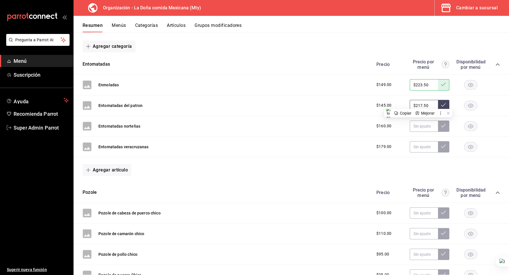
click at [419, 104] on input "$217.50" at bounding box center [424, 105] width 28 height 11
click at [424, 101] on input "$217.50" at bounding box center [424, 105] width 28 height 11
type input "$217.50"
click at [447, 105] on button at bounding box center [443, 105] width 11 height 11
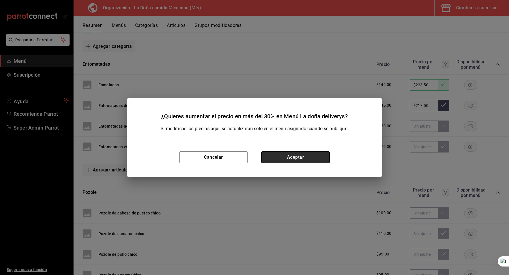
click at [301, 156] on button "Aceptar" at bounding box center [295, 157] width 68 height 12
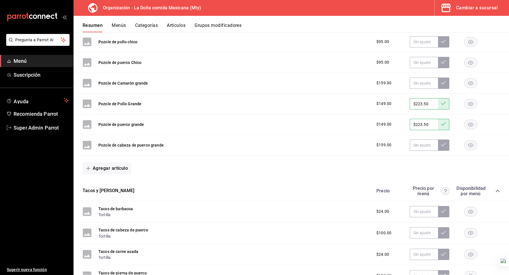
scroll to position [0, 0]
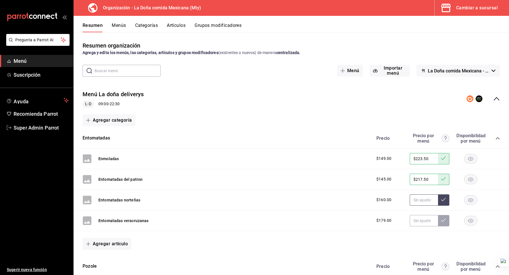
click at [419, 199] on input "text" at bounding box center [424, 199] width 28 height 11
click at [419, 199] on input "$240.00" at bounding box center [424, 199] width 28 height 11
type input "$240.00"
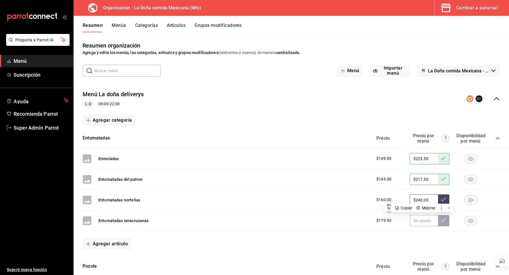
click at [442, 200] on icon at bounding box center [443, 199] width 5 height 3
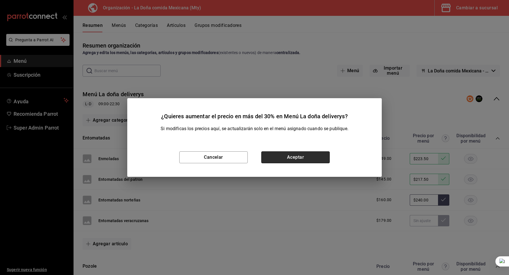
click at [301, 156] on button "Aceptar" at bounding box center [295, 157] width 68 height 12
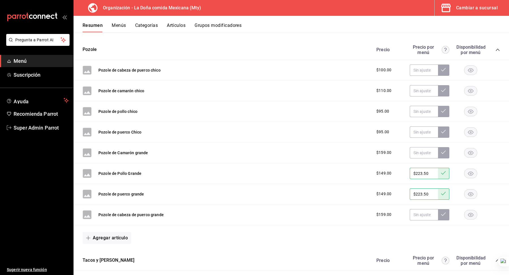
scroll to position [220, 0]
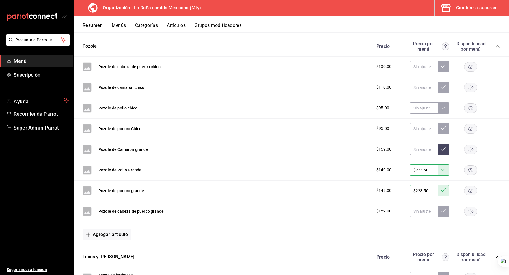
click at [418, 148] on input "text" at bounding box center [424, 149] width 28 height 11
paste input "$240.00"
type input "$240.00"
click at [448, 146] on button at bounding box center [443, 149] width 11 height 11
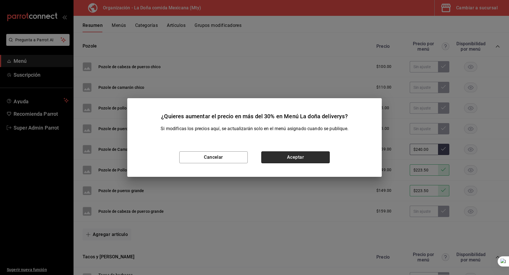
click at [309, 163] on button "Aceptar" at bounding box center [295, 157] width 68 height 12
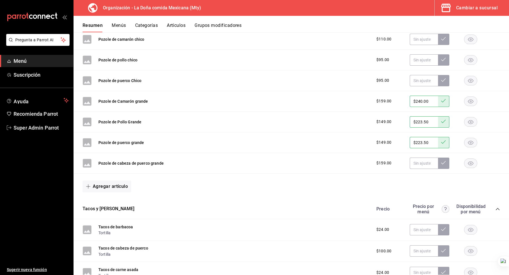
scroll to position [269, 0]
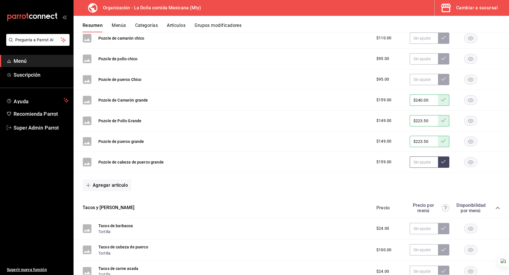
click at [419, 159] on input "text" at bounding box center [424, 161] width 28 height 11
paste input "$240.00"
type input "$240.00"
click at [441, 162] on button at bounding box center [443, 161] width 11 height 11
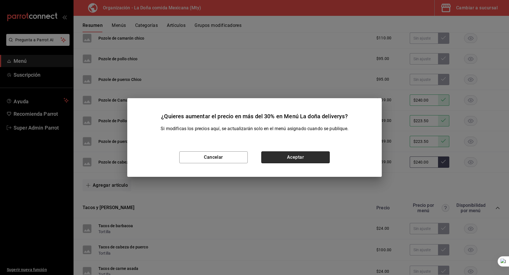
click at [310, 155] on button "Aceptar" at bounding box center [295, 157] width 68 height 12
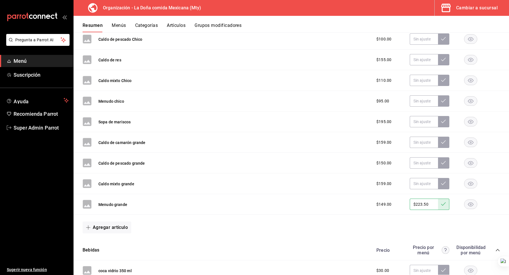
scroll to position [1459, 0]
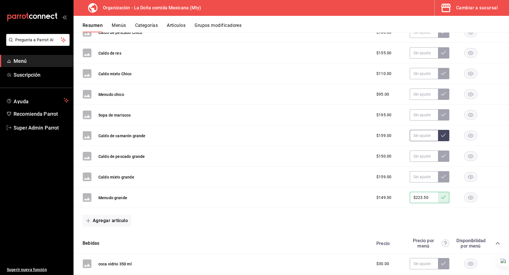
click at [413, 130] on input "text" at bounding box center [424, 135] width 28 height 11
paste input "$240.00"
type input "$240.00"
click at [444, 133] on icon at bounding box center [443, 135] width 5 height 5
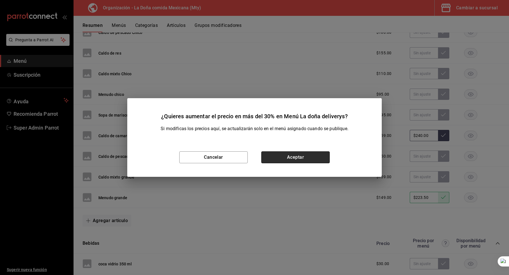
click at [304, 154] on button "Aceptar" at bounding box center [295, 157] width 68 height 12
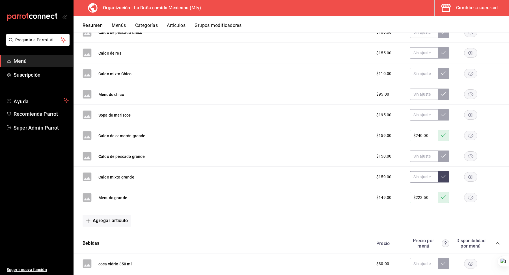
click at [428, 171] on input "text" at bounding box center [424, 176] width 28 height 11
paste input "$240.00"
type input "$240.00"
click at [444, 174] on icon at bounding box center [443, 176] width 5 height 5
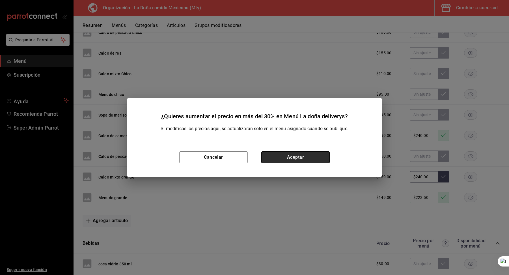
click at [294, 159] on button "Aceptar" at bounding box center [295, 157] width 68 height 12
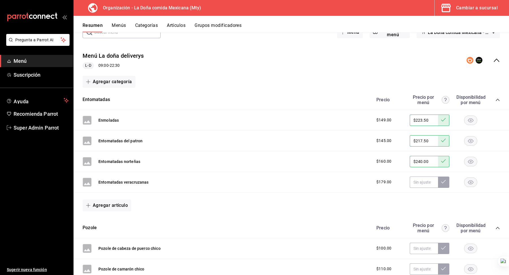
scroll to position [42, 0]
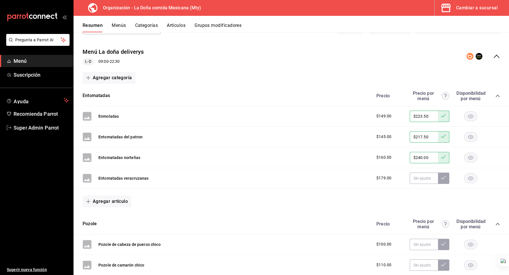
click at [386, 176] on span "$179.00" at bounding box center [383, 178] width 15 height 6
click at [414, 173] on input "text" at bounding box center [424, 177] width 28 height 11
click at [414, 173] on input "$268.50" at bounding box center [424, 177] width 28 height 11
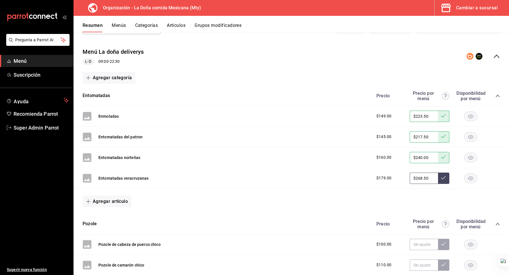
click at [414, 173] on input "$268.50" at bounding box center [424, 177] width 28 height 11
click at [422, 176] on input "$268.50" at bounding box center [424, 177] width 28 height 11
click at [424, 176] on input "$268.50" at bounding box center [424, 177] width 28 height 11
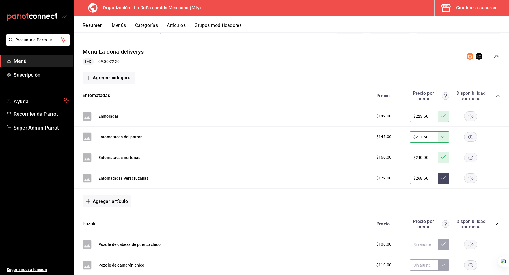
type input "$268.50"
click at [446, 176] on button at bounding box center [443, 177] width 11 height 11
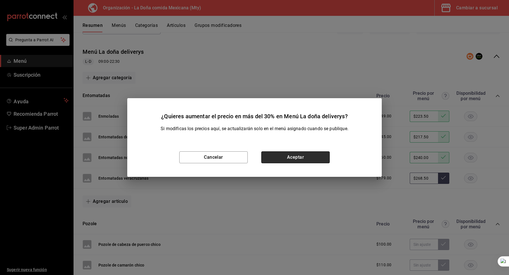
click at [320, 163] on button "Aceptar" at bounding box center [295, 157] width 68 height 12
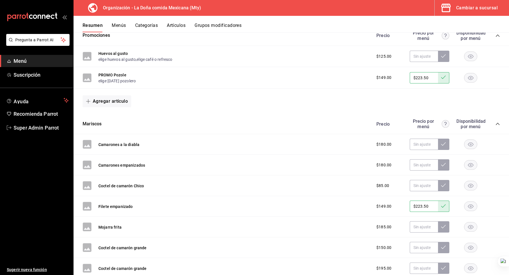
scroll to position [1155, 0]
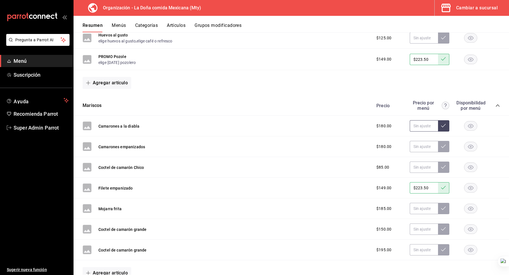
click at [423, 121] on input "text" at bounding box center [424, 125] width 28 height 11
paste input "$268.50"
type input "$268.50"
click at [445, 123] on icon at bounding box center [443, 125] width 5 height 5
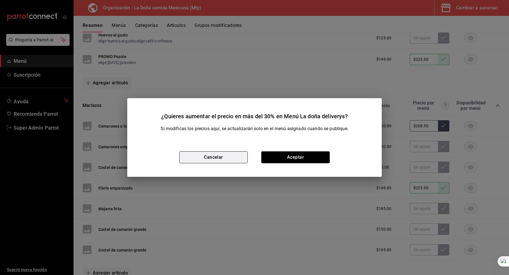
click at [218, 157] on button "Cancelar" at bounding box center [213, 157] width 68 height 12
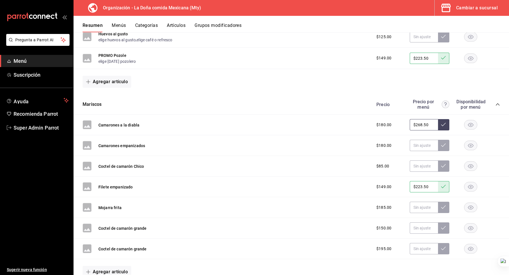
scroll to position [1165, 0]
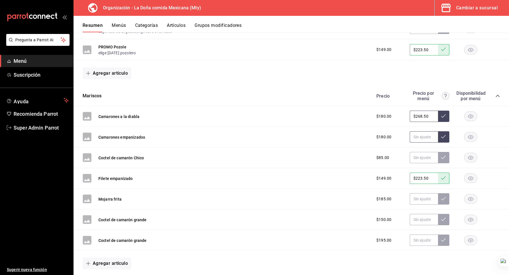
click at [421, 131] on input "text" at bounding box center [424, 136] width 28 height 11
paste input "$268.50"
type input "$268.50"
click at [447, 131] on button at bounding box center [443, 136] width 11 height 11
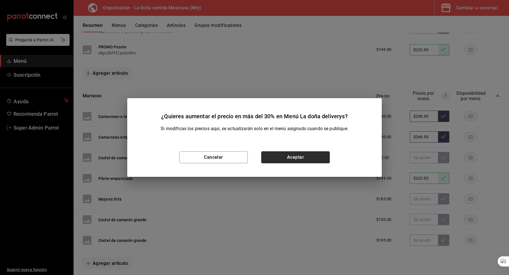
click at [297, 160] on button "Aceptar" at bounding box center [295, 157] width 68 height 12
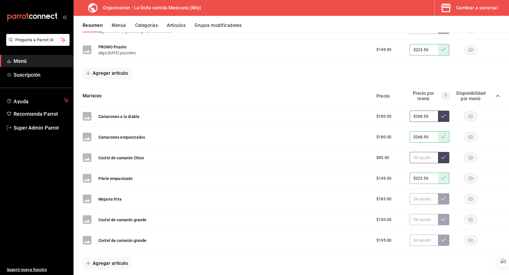
click at [415, 152] on input "text" at bounding box center [424, 157] width 28 height 11
paste input "$268.50"
type input "$268.50"
drag, startPoint x: 449, startPoint y: 152, endPoint x: 421, endPoint y: 145, distance: 29.1
click at [421, 147] on div "Coctel de camarón Chico $85.00" at bounding box center [290, 157] width 435 height 21
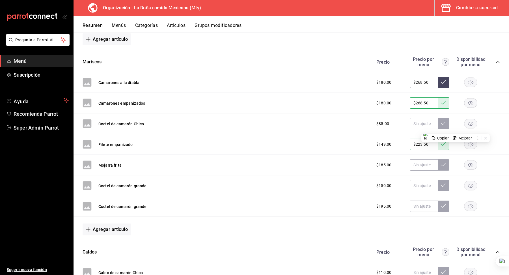
click at [388, 162] on span "$185.00" at bounding box center [383, 165] width 15 height 6
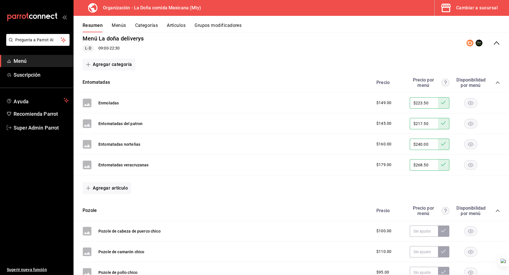
scroll to position [61, 0]
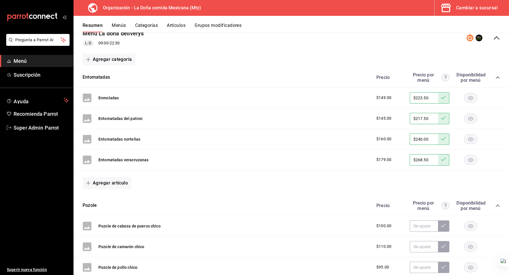
click at [384, 160] on span "$179.00" at bounding box center [383, 160] width 15 height 6
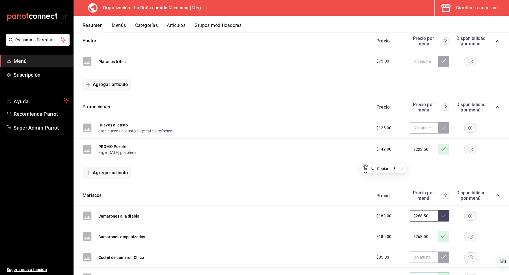
click at [390, 131] on div "Huevos al gusto elige huevos al gusto , elige café o refresco $125.00" at bounding box center [290, 127] width 435 height 21
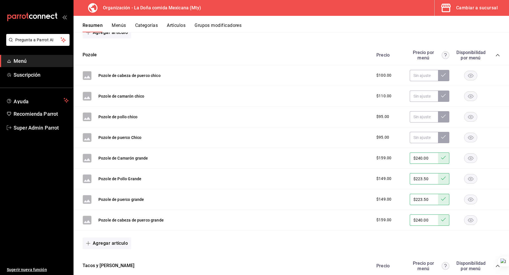
scroll to position [187, 0]
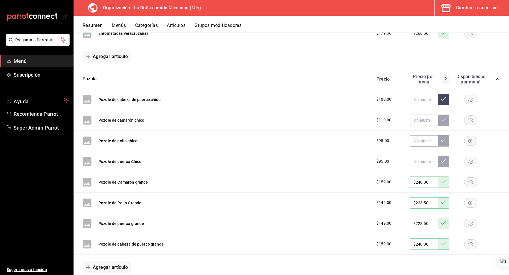
click at [420, 99] on input "text" at bounding box center [424, 99] width 28 height 11
click at [423, 97] on input "$150.00" at bounding box center [424, 99] width 28 height 11
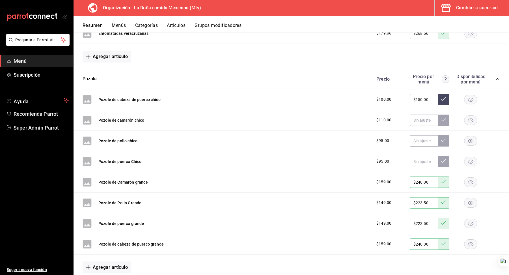
type input "$150.00"
click at [447, 97] on button at bounding box center [443, 99] width 11 height 11
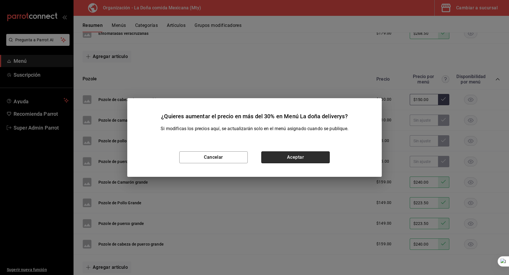
click at [304, 156] on button "Aceptar" at bounding box center [295, 157] width 68 height 12
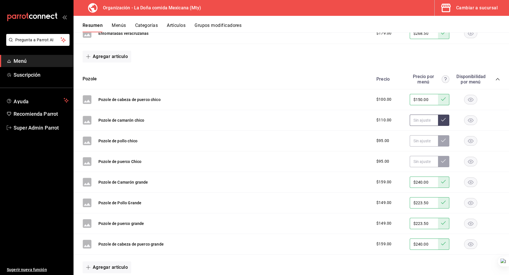
click at [418, 122] on input "text" at bounding box center [424, 119] width 28 height 11
type input "$165.00"
click at [442, 120] on icon at bounding box center [443, 119] width 5 height 5
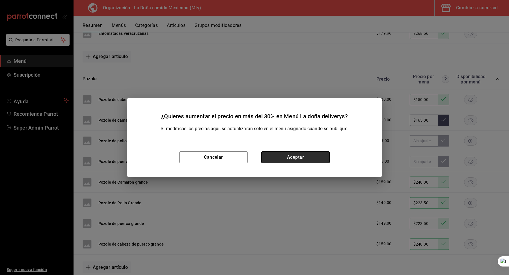
click at [308, 152] on button "Aceptar" at bounding box center [295, 157] width 68 height 12
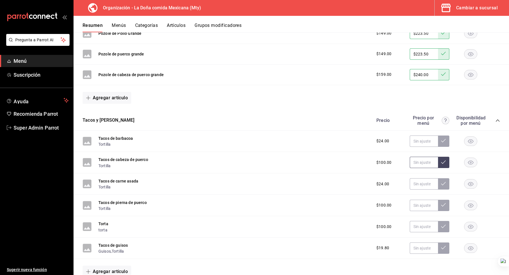
scroll to position [357, 0]
click at [418, 162] on input "text" at bounding box center [424, 161] width 28 height 11
type input "$150.00"
click at [440, 161] on button at bounding box center [443, 161] width 11 height 11
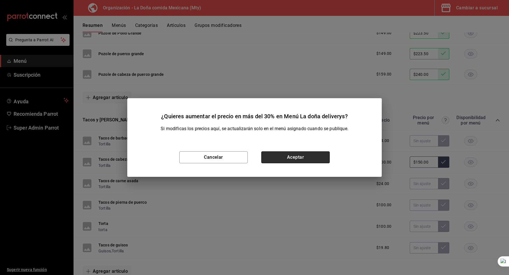
click at [271, 155] on button "Aceptar" at bounding box center [295, 157] width 68 height 12
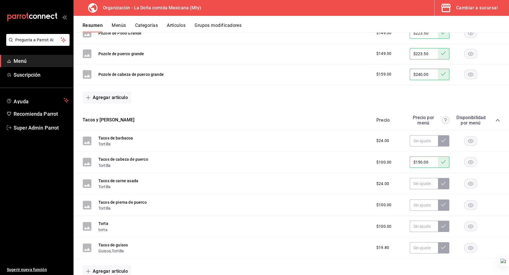
click at [421, 163] on input "$150.00" at bounding box center [424, 161] width 28 height 11
click at [420, 201] on input "text" at bounding box center [424, 204] width 28 height 11
paste input "$150.00"
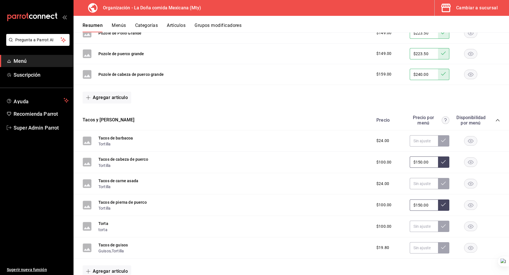
type input "$150.00"
click at [442, 202] on icon at bounding box center [443, 204] width 5 height 5
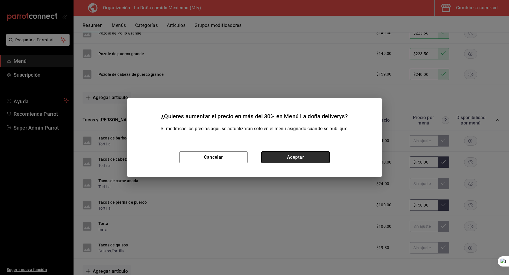
click at [319, 159] on button "Aceptar" at bounding box center [295, 157] width 68 height 12
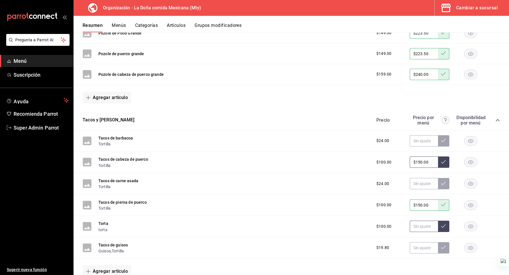
click at [418, 225] on input "text" at bounding box center [424, 225] width 28 height 11
paste input "$150.00"
type input "$150.00"
click at [448, 224] on button at bounding box center [443, 225] width 11 height 11
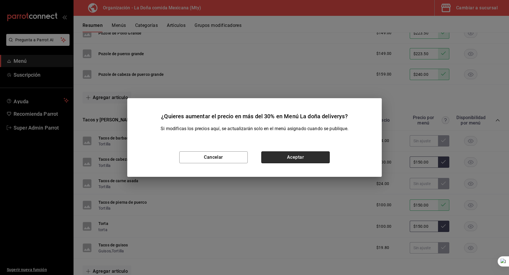
click at [317, 158] on button "Aceptar" at bounding box center [295, 157] width 68 height 12
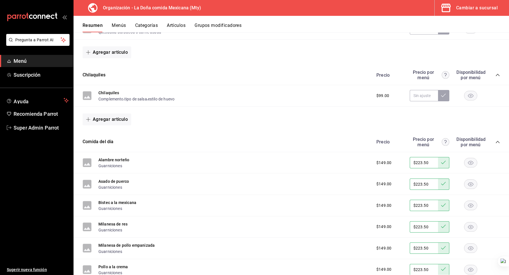
scroll to position [736, 0]
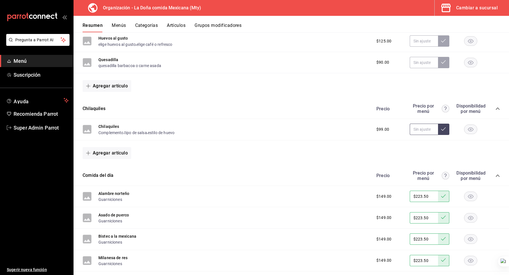
click at [418, 126] on input "text" at bounding box center [424, 129] width 28 height 11
paste input "$150.00"
type input "$150.00"
click at [443, 127] on icon at bounding box center [443, 129] width 5 height 5
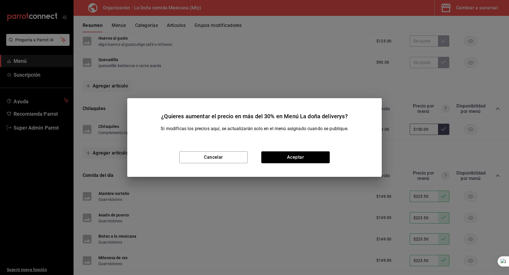
click at [310, 150] on div "Cancelar Aceptar" at bounding box center [254, 157] width 254 height 39
click at [307, 154] on button "Aceptar" at bounding box center [295, 157] width 68 height 12
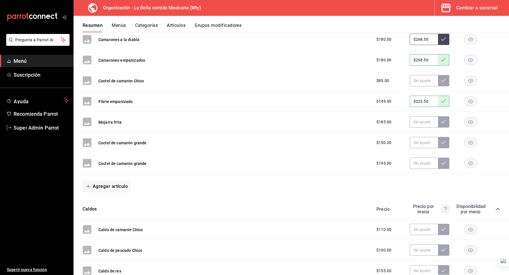
scroll to position [1233, 0]
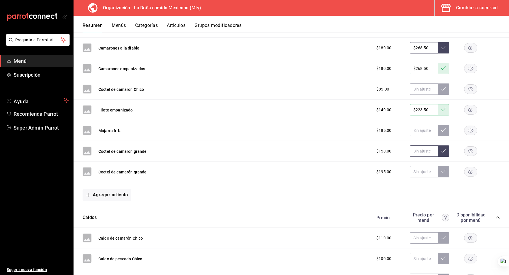
click at [418, 145] on input "text" at bounding box center [424, 150] width 28 height 11
paste input "$150.00"
type input "$150.00"
click at [425, 145] on input "$150.00" at bounding box center [424, 150] width 28 height 11
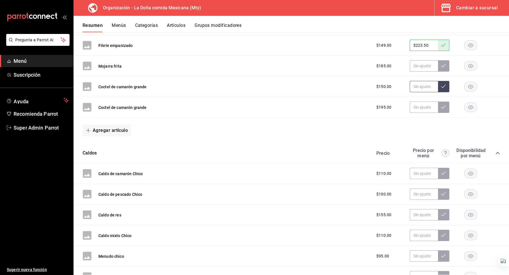
scroll to position [1300, 0]
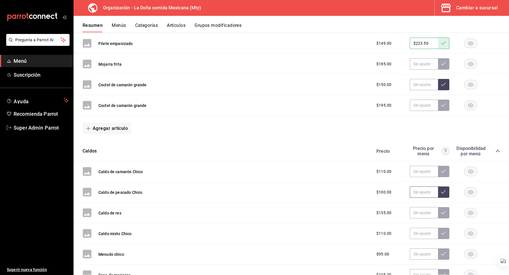
click at [423, 186] on input "text" at bounding box center [424, 191] width 28 height 11
paste input "$150.00"
type input "$150.00"
click at [445, 187] on button at bounding box center [443, 191] width 11 height 11
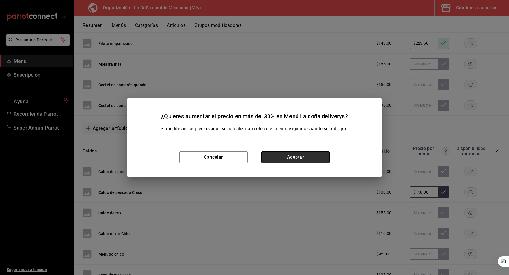
click at [307, 161] on button "Aceptar" at bounding box center [295, 157] width 68 height 12
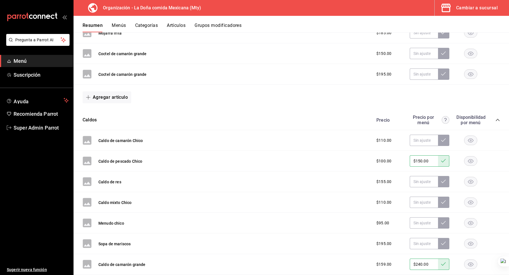
scroll to position [1334, 0]
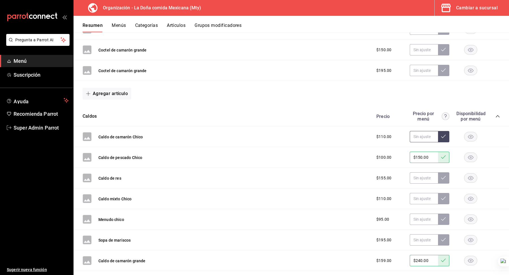
click at [416, 131] on input "text" at bounding box center [424, 136] width 28 height 11
type input "$165.00"
click at [448, 131] on button at bounding box center [443, 136] width 11 height 11
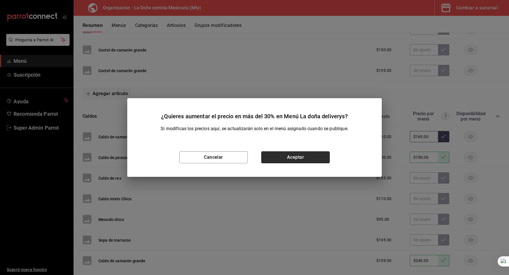
click at [314, 157] on button "Aceptar" at bounding box center [295, 157] width 68 height 12
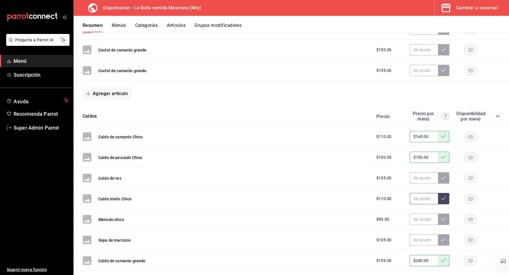
click at [416, 193] on input "text" at bounding box center [424, 198] width 28 height 11
type input "$165.00"
click at [442, 196] on icon at bounding box center [443, 198] width 5 height 5
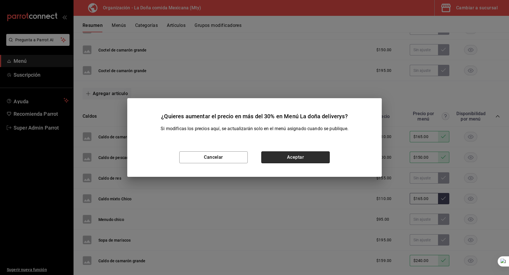
click at [309, 155] on button "Aceptar" at bounding box center [295, 157] width 68 height 12
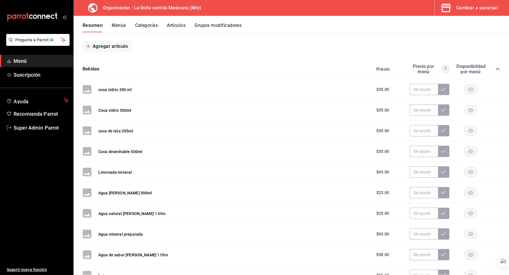
scroll to position [1619, 0]
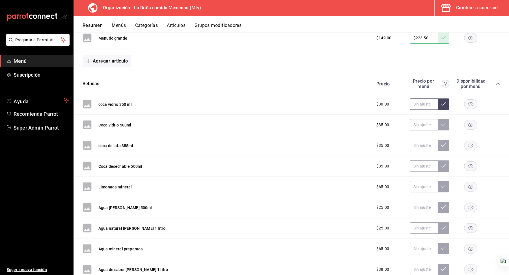
click at [417, 98] on input "text" at bounding box center [424, 103] width 28 height 11
click at [423, 98] on input "$45.00" at bounding box center [424, 103] width 28 height 11
type input "$45.00"
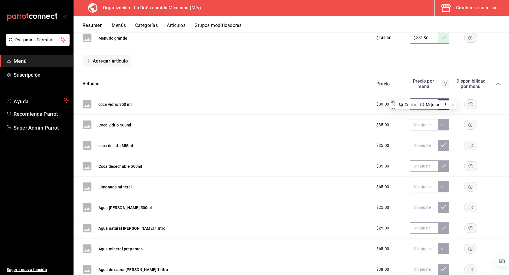
click at [445, 101] on icon at bounding box center [443, 103] width 5 height 5
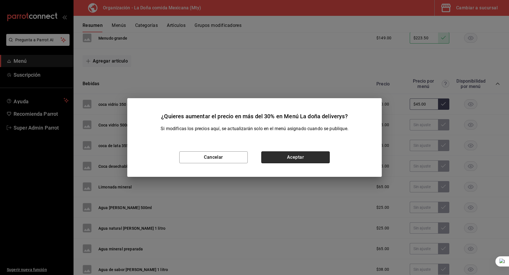
click at [295, 157] on button "Aceptar" at bounding box center [295, 157] width 68 height 12
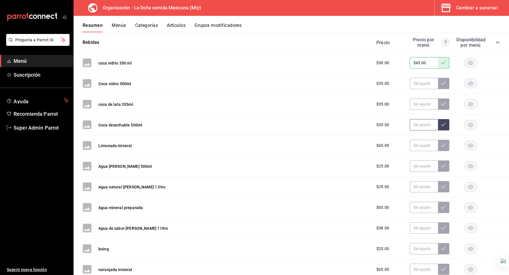
scroll to position [1645, 0]
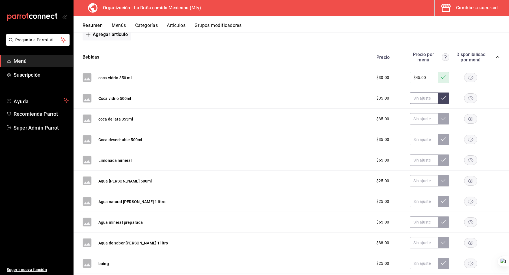
click at [418, 92] on input "text" at bounding box center [424, 97] width 28 height 11
click at [419, 92] on input "$52.50" at bounding box center [424, 97] width 28 height 11
type input "$52.50"
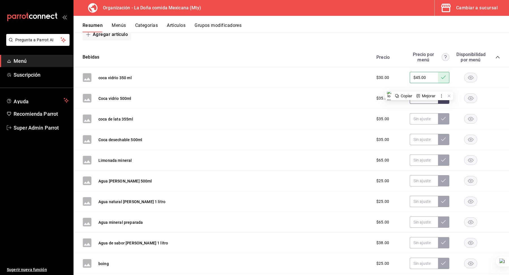
click at [403, 95] on div "$35.00" at bounding box center [389, 98] width 36 height 6
click at [424, 92] on input "text" at bounding box center [424, 97] width 28 height 11
paste input "$52.50"
type input "$52.50"
click at [443, 96] on icon at bounding box center [443, 98] width 5 height 5
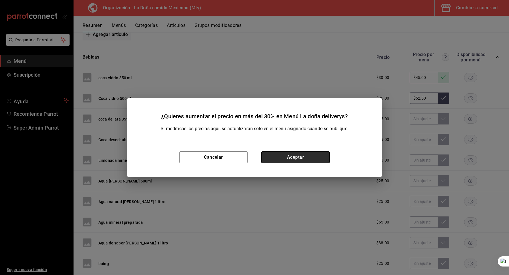
click at [293, 158] on button "Aceptar" at bounding box center [295, 157] width 68 height 12
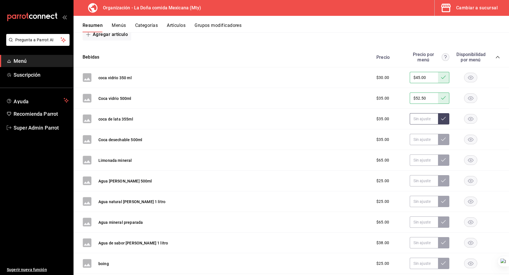
click at [417, 113] on input "text" at bounding box center [424, 118] width 28 height 11
paste input "$52.50"
type input "$52.50"
click at [447, 113] on button at bounding box center [443, 118] width 11 height 11
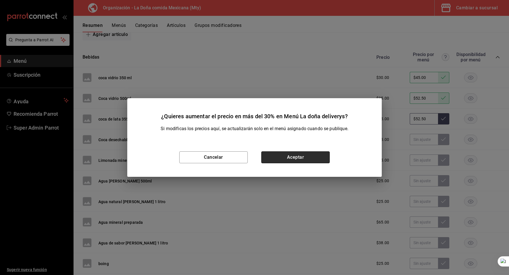
click at [310, 158] on button "Aceptar" at bounding box center [295, 157] width 68 height 12
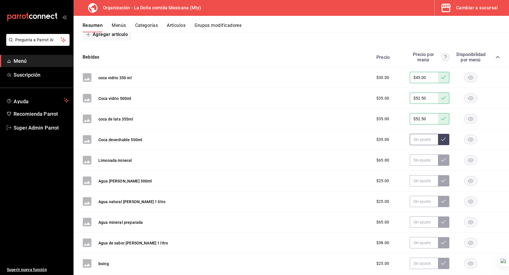
click at [422, 134] on input "text" at bounding box center [424, 139] width 28 height 11
paste input "$52.50"
type input "$52.50"
click at [445, 137] on icon at bounding box center [443, 139] width 5 height 5
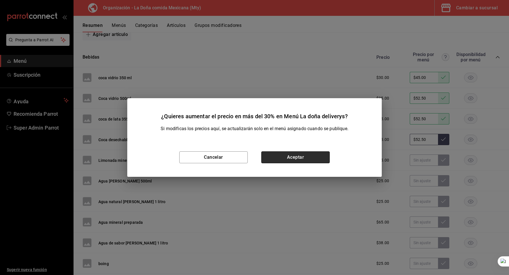
click at [302, 157] on button "Aceptar" at bounding box center [295, 157] width 68 height 12
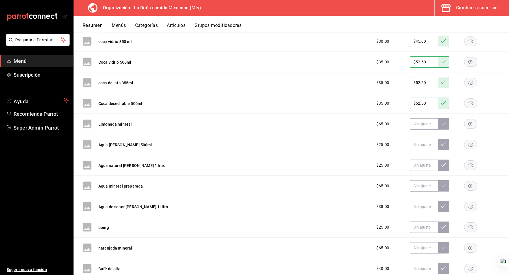
scroll to position [1680, 0]
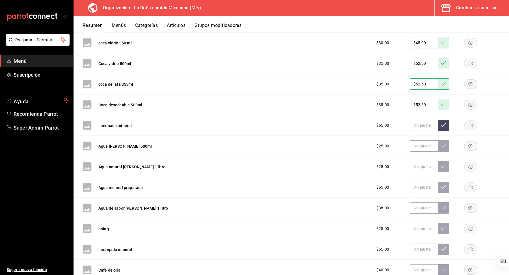
click at [419, 120] on input "text" at bounding box center [424, 125] width 28 height 11
click at [419, 120] on input "$97.50" at bounding box center [424, 125] width 28 height 11
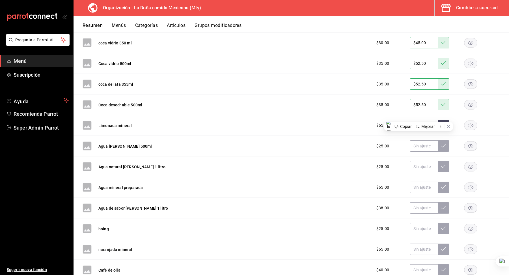
click at [432, 120] on input "$97.50" at bounding box center [424, 125] width 28 height 11
type input "$97.50"
click at [447, 120] on button at bounding box center [443, 125] width 11 height 11
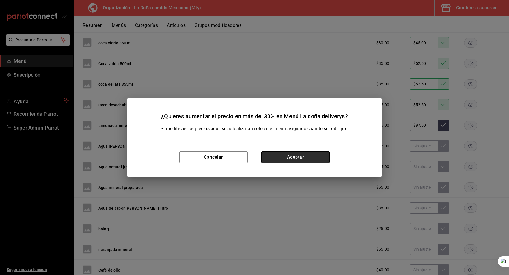
click at [301, 159] on button "Aceptar" at bounding box center [295, 157] width 68 height 12
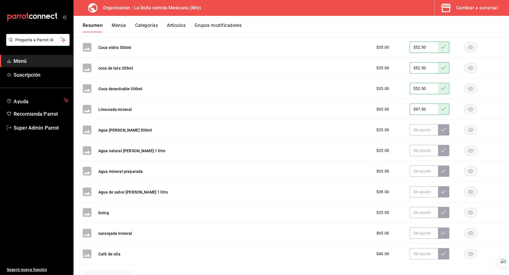
scroll to position [1698, 0]
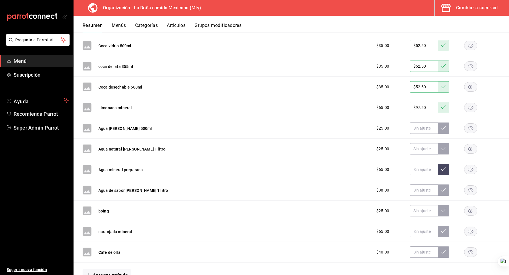
click at [418, 164] on input "text" at bounding box center [424, 169] width 28 height 11
paste input "$97.50"
type input "$97.50"
click at [442, 167] on icon at bounding box center [443, 168] width 5 height 3
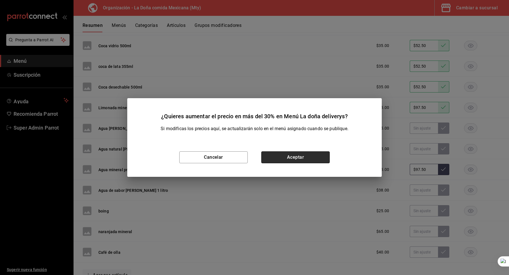
click at [315, 158] on button "Aceptar" at bounding box center [295, 157] width 68 height 12
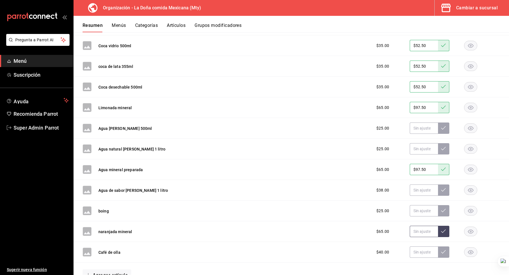
click at [418, 226] on input "text" at bounding box center [424, 231] width 28 height 11
paste input "$97.50"
type input "$97.50"
click at [447, 226] on button at bounding box center [443, 231] width 11 height 11
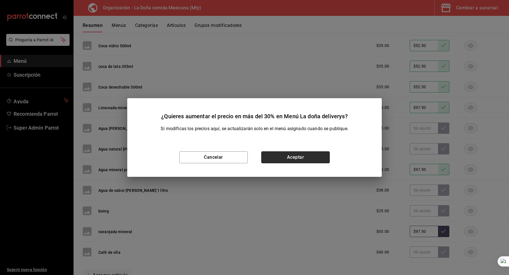
click at [306, 160] on button "Aceptar" at bounding box center [295, 157] width 68 height 12
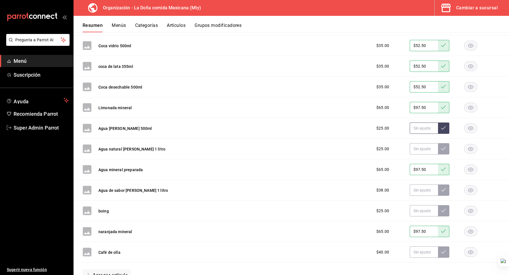
click at [418, 122] on input "text" at bounding box center [424, 127] width 28 height 11
click at [418, 122] on input "$37.50" at bounding box center [424, 127] width 28 height 11
click at [426, 122] on input "$37.50" at bounding box center [424, 127] width 28 height 11
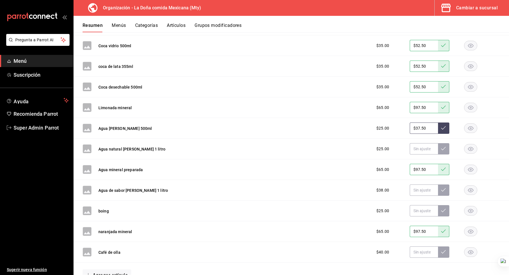
type input "$37.50"
click at [443, 126] on icon at bounding box center [443, 128] width 5 height 5
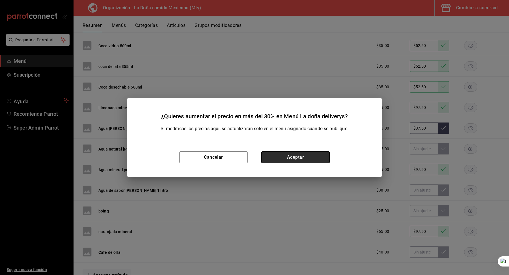
click at [305, 155] on button "Aceptar" at bounding box center [295, 157] width 68 height 12
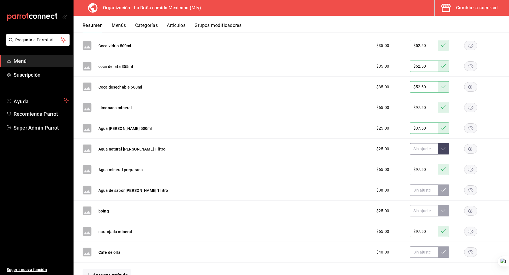
click at [414, 143] on input "text" at bounding box center [424, 148] width 28 height 11
paste input "$37.50"
type input "$37.50"
click at [449, 143] on div "$25.00 $37.50" at bounding box center [435, 148] width 129 height 11
click at [445, 146] on icon at bounding box center [443, 148] width 5 height 5
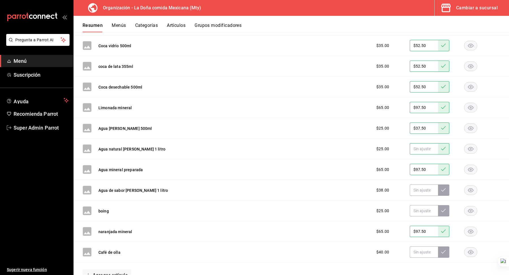
click at [425, 143] on input "text" at bounding box center [424, 148] width 28 height 11
paste input "$37.50"
type input "$37.50"
click at [442, 146] on icon at bounding box center [443, 148] width 5 height 5
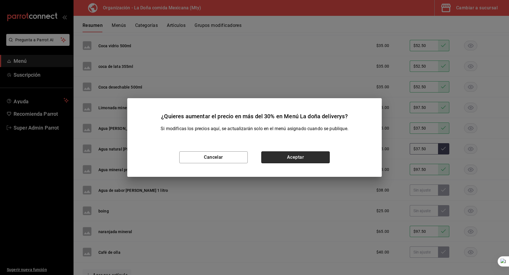
click at [287, 156] on button "Aceptar" at bounding box center [295, 157] width 68 height 12
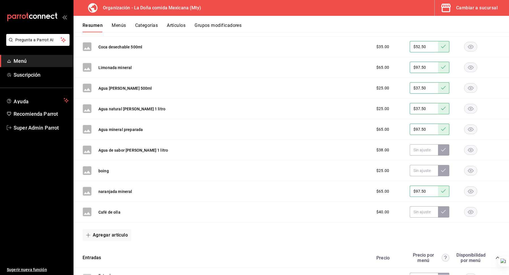
scroll to position [1746, 0]
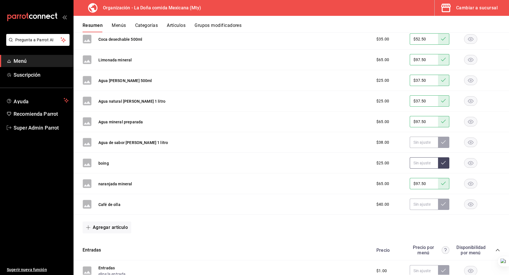
click at [421, 157] on input "text" at bounding box center [424, 162] width 28 height 11
paste input "$37.50"
type input "$37.50"
click at [443, 160] on icon at bounding box center [443, 162] width 5 height 5
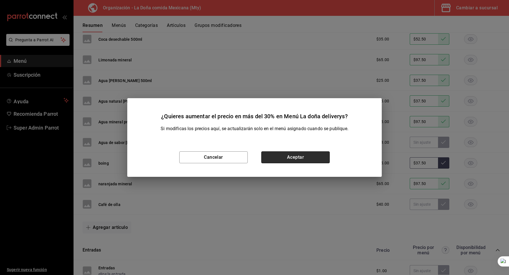
click at [308, 157] on button "Aceptar" at bounding box center [295, 157] width 68 height 12
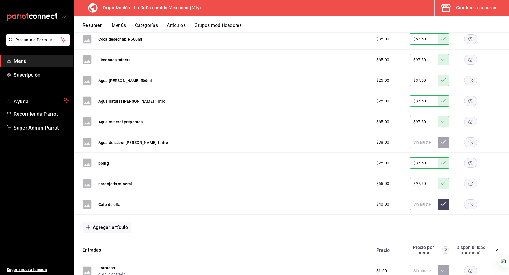
click at [430, 198] on input "text" at bounding box center [424, 203] width 28 height 11
type input "$60.00"
click at [444, 202] on icon at bounding box center [443, 203] width 5 height 3
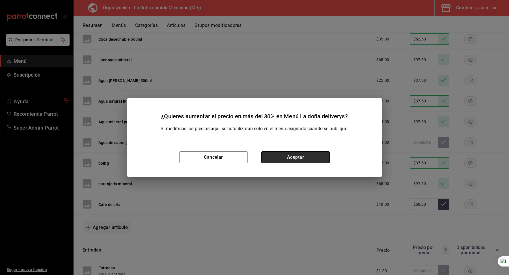
click at [303, 161] on button "Aceptar" at bounding box center [295, 157] width 68 height 12
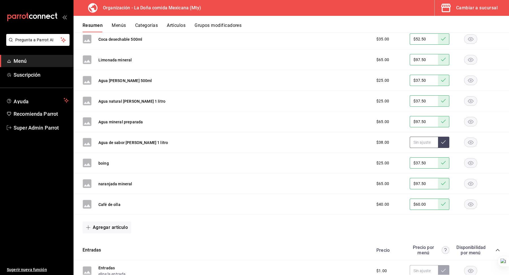
click at [417, 137] on input "text" at bounding box center [424, 142] width 28 height 11
click at [420, 137] on input "text" at bounding box center [424, 142] width 28 height 11
type input "$57.00"
click at [441, 137] on button at bounding box center [443, 142] width 11 height 11
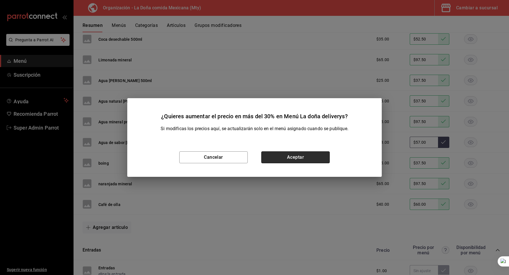
click at [301, 153] on button "Aceptar" at bounding box center [295, 157] width 68 height 12
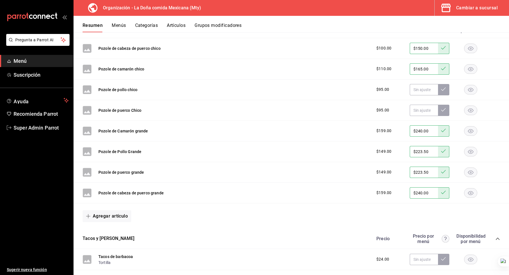
scroll to position [248, 0]
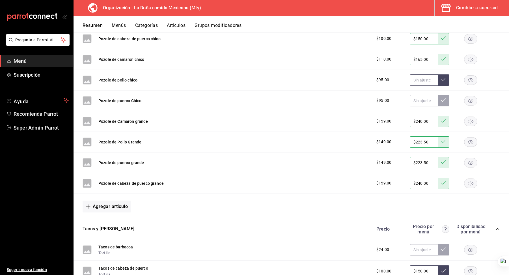
click at [412, 79] on input "text" at bounding box center [424, 79] width 28 height 11
click at [412, 79] on input "$142.50" at bounding box center [424, 79] width 28 height 11
click at [415, 79] on input "$142.50" at bounding box center [424, 79] width 28 height 11
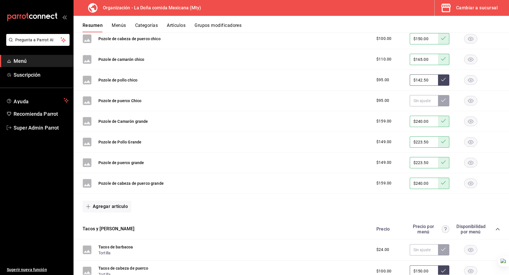
click at [422, 79] on input "$142.50" at bounding box center [424, 79] width 28 height 11
click at [427, 78] on input "$142.50" at bounding box center [424, 79] width 28 height 11
type input "$142.50"
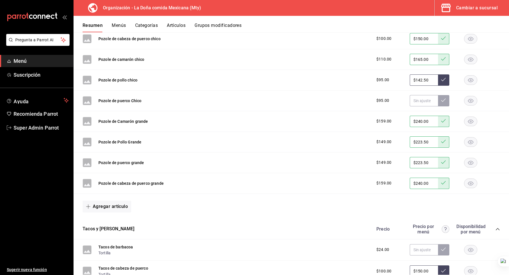
click at [445, 78] on icon at bounding box center [443, 79] width 5 height 5
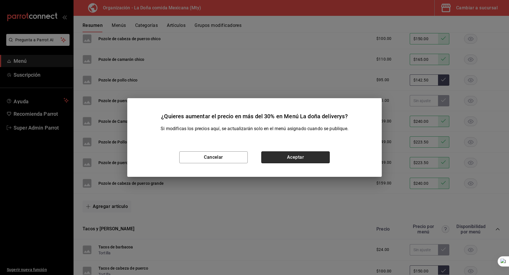
click at [288, 158] on button "Aceptar" at bounding box center [295, 157] width 68 height 12
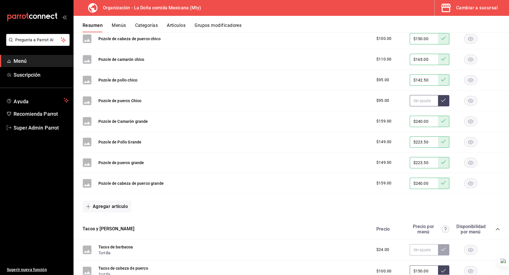
click at [423, 102] on input "text" at bounding box center [424, 100] width 28 height 11
paste input "$142.50"
type input "$142.50"
click at [446, 100] on icon at bounding box center [443, 100] width 5 height 5
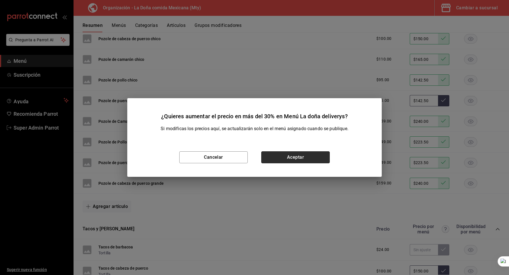
click at [287, 156] on button "Aceptar" at bounding box center [295, 157] width 68 height 12
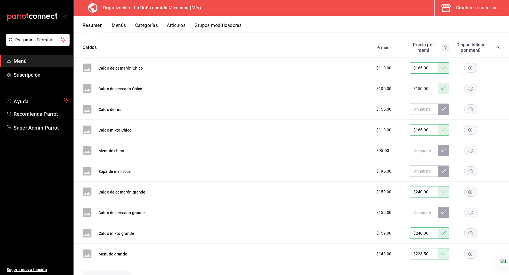
scroll to position [1402, 0]
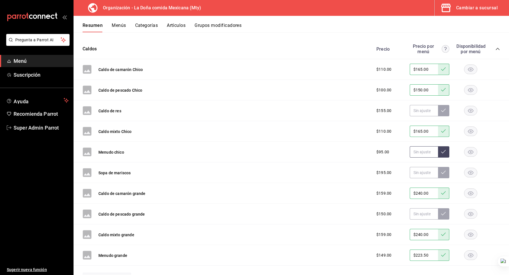
click at [420, 147] on input "text" at bounding box center [424, 151] width 28 height 11
paste input "$142.50"
type input "$142.50"
click at [446, 146] on button at bounding box center [443, 151] width 11 height 11
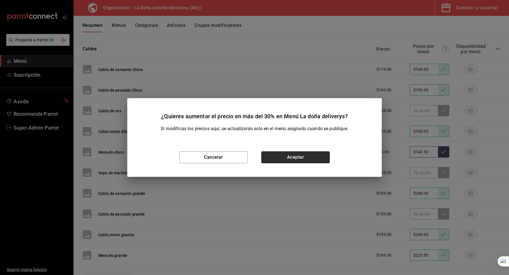
click at [312, 159] on button "Aceptar" at bounding box center [295, 157] width 68 height 12
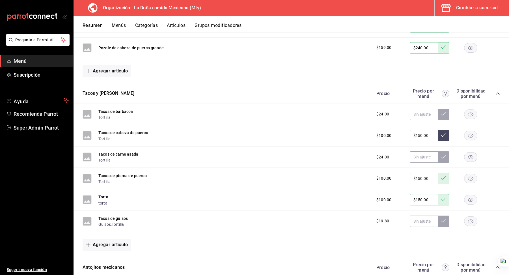
scroll to position [385, 0]
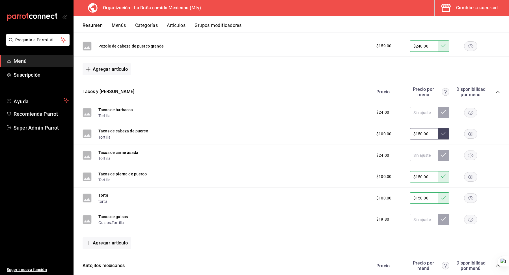
click at [382, 112] on span "$24.00" at bounding box center [382, 112] width 13 height 6
click at [414, 111] on input "text" at bounding box center [424, 112] width 28 height 11
type input "$36.00"
click at [445, 111] on icon at bounding box center [443, 112] width 5 height 5
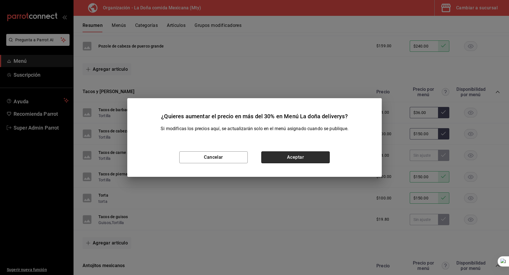
click at [309, 155] on button "Aceptar" at bounding box center [295, 157] width 68 height 12
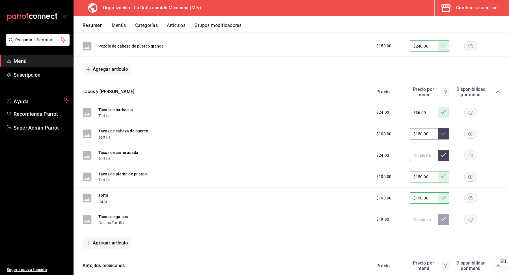
click at [417, 155] on input "text" at bounding box center [424, 155] width 28 height 11
type input "$36.00"
click at [447, 155] on button at bounding box center [443, 155] width 11 height 11
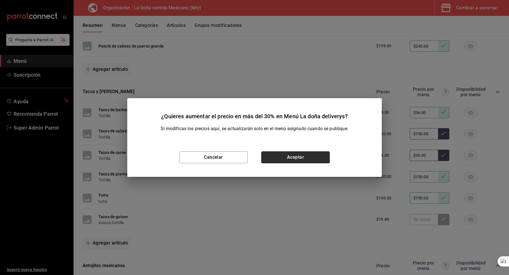
click at [291, 159] on button "Aceptar" at bounding box center [295, 157] width 68 height 12
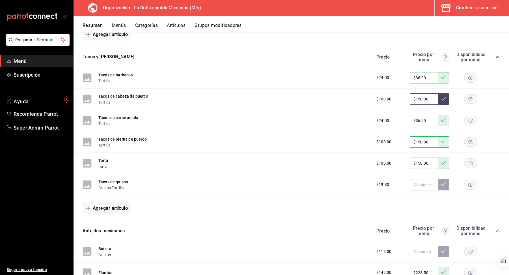
scroll to position [428, 0]
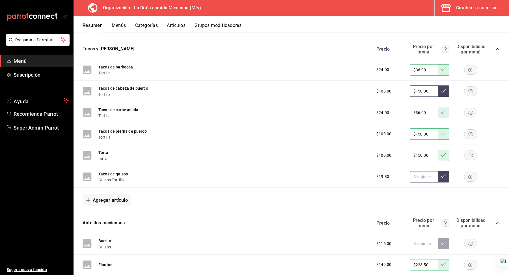
click at [420, 172] on input "text" at bounding box center [424, 176] width 28 height 11
type input "$30.00"
click at [444, 175] on icon at bounding box center [443, 176] width 5 height 5
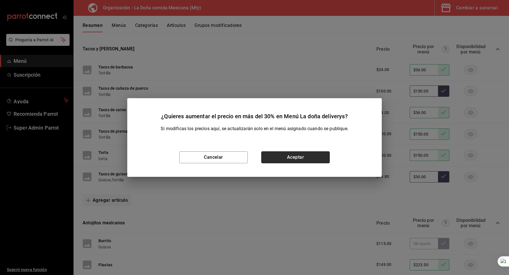
click at [310, 156] on button "Aceptar" at bounding box center [295, 157] width 68 height 12
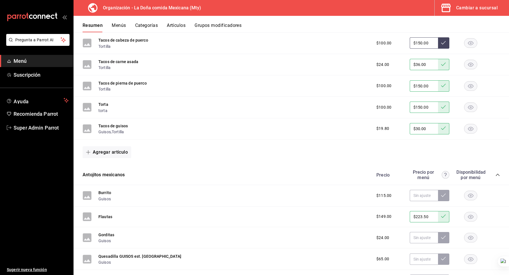
scroll to position [519, 0]
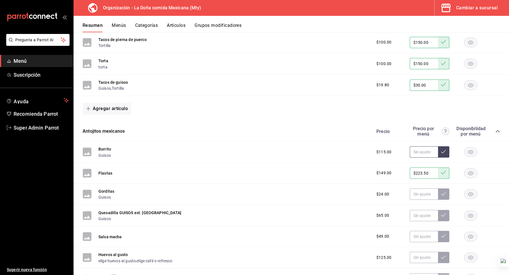
click at [425, 148] on input "text" at bounding box center [424, 151] width 28 height 11
click at [431, 146] on input "text" at bounding box center [424, 151] width 28 height 11
click at [431, 146] on input "$172.50" at bounding box center [424, 151] width 28 height 11
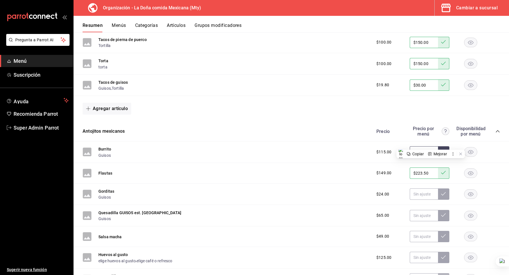
click at [422, 149] on input "$172.50" at bounding box center [424, 151] width 28 height 11
type input "$172.50"
click at [445, 149] on icon at bounding box center [443, 151] width 5 height 5
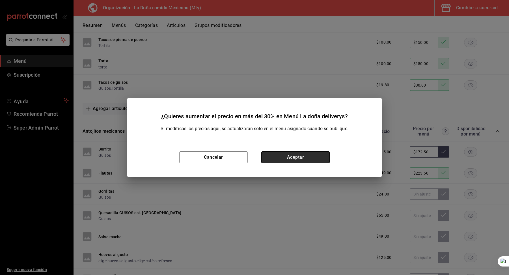
click at [306, 157] on button "Aceptar" at bounding box center [295, 157] width 68 height 12
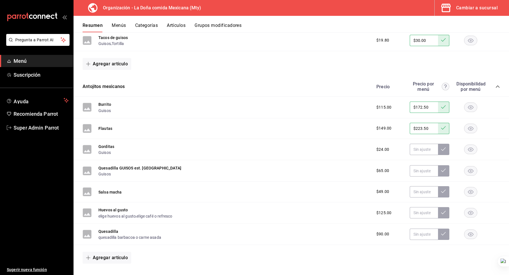
scroll to position [585, 0]
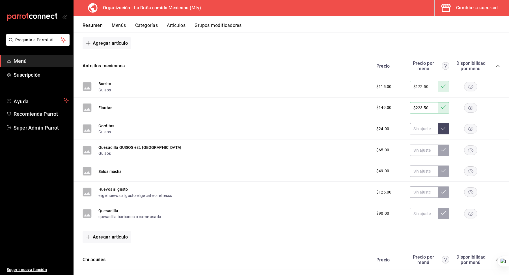
click at [416, 123] on input "text" at bounding box center [424, 128] width 28 height 11
type input "$36.00"
click at [445, 126] on icon at bounding box center [443, 128] width 5 height 5
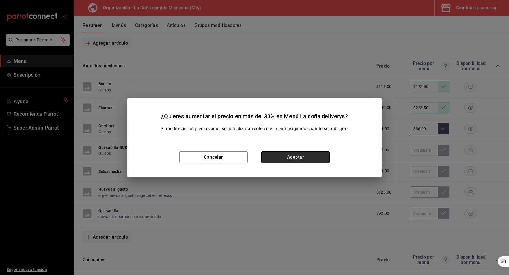
click at [295, 155] on button "Aceptar" at bounding box center [295, 157] width 68 height 12
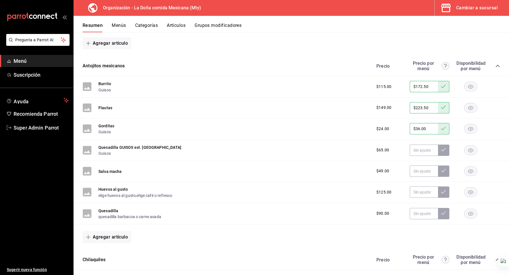
click at [422, 140] on div "Quesadilla GUISOS est. mexico Guisos $65.00" at bounding box center [290, 149] width 435 height 21
click at [422, 144] on input "text" at bounding box center [424, 149] width 28 height 11
click at [424, 144] on input "$97.50" at bounding box center [424, 149] width 28 height 11
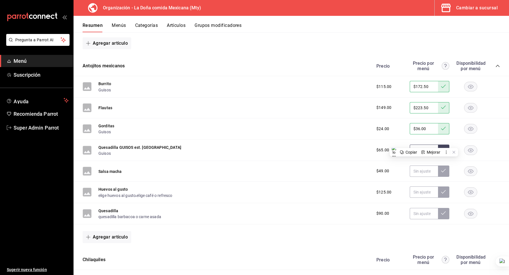
type input "$97.50"
click at [425, 130] on input "$36.00" at bounding box center [424, 128] width 28 height 11
click at [414, 144] on input "text" at bounding box center [424, 149] width 28 height 11
paste input "$97.50"
type input "$97.50"
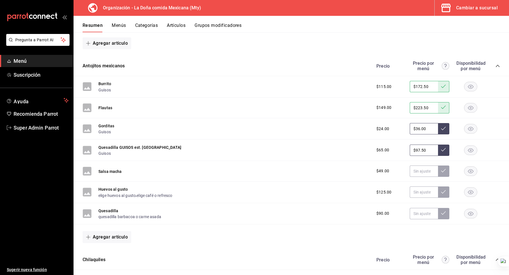
click at [446, 146] on button at bounding box center [443, 149] width 11 height 11
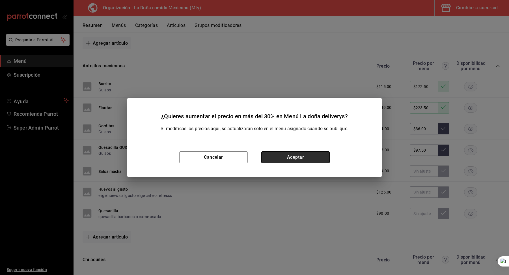
click at [312, 162] on button "Aceptar" at bounding box center [295, 157] width 68 height 12
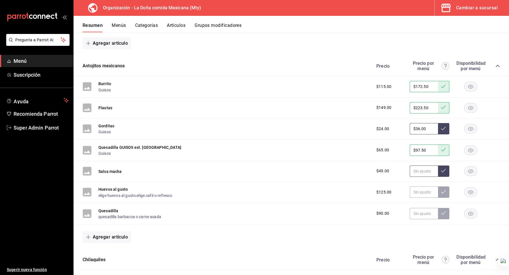
click at [427, 167] on input "text" at bounding box center [424, 170] width 28 height 11
click at [429, 167] on input "text" at bounding box center [424, 170] width 28 height 11
type input "$73.50"
click at [442, 168] on icon at bounding box center [443, 170] width 5 height 5
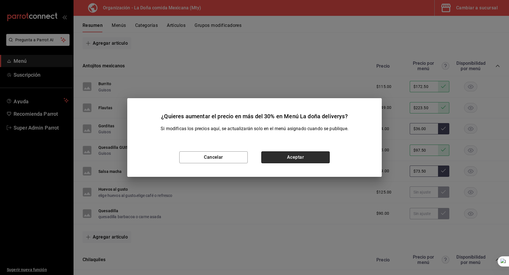
click at [286, 158] on button "Aceptar" at bounding box center [295, 157] width 68 height 12
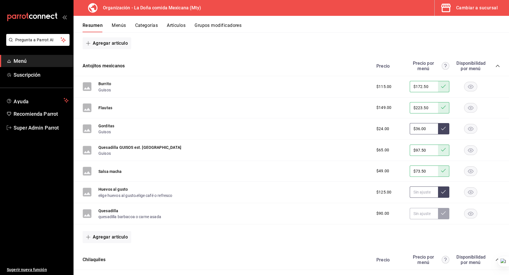
click at [424, 189] on input "text" at bounding box center [424, 191] width 28 height 11
type input "$187.50"
click at [448, 189] on button at bounding box center [443, 191] width 11 height 11
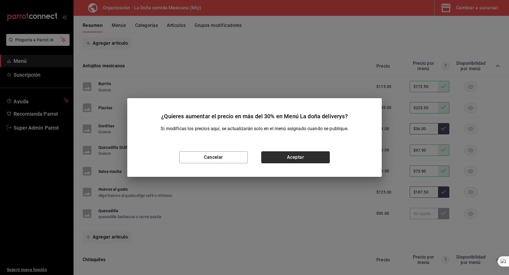
click at [303, 157] on button "Aceptar" at bounding box center [295, 157] width 68 height 12
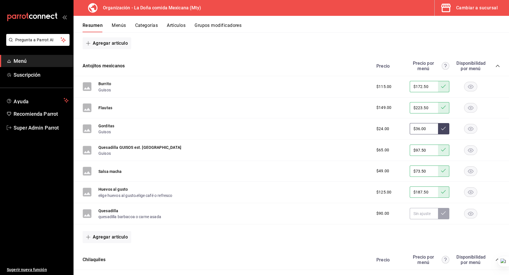
type input "$187.50"
click at [421, 208] on input "text" at bounding box center [424, 213] width 28 height 11
type input "$135.00"
click at [449, 210] on div "$90.00 $135.00" at bounding box center [435, 213] width 129 height 11
click at [445, 211] on icon at bounding box center [443, 213] width 5 height 5
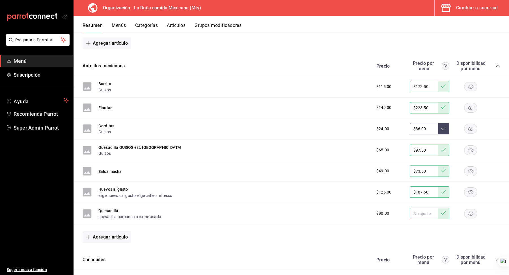
click at [423, 208] on input "text" at bounding box center [424, 213] width 28 height 11
type input "$135.00"
click at [442, 212] on button at bounding box center [443, 213] width 11 height 11
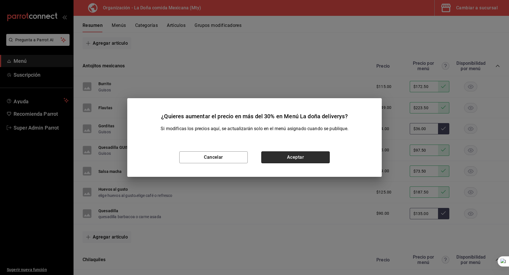
click at [312, 161] on button "Aceptar" at bounding box center [295, 157] width 68 height 12
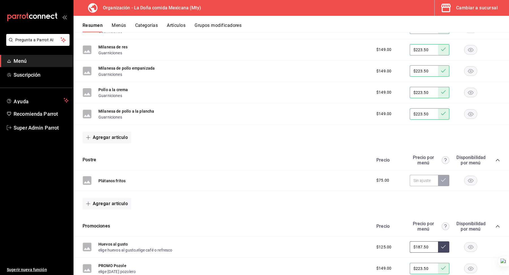
scroll to position [978, 0]
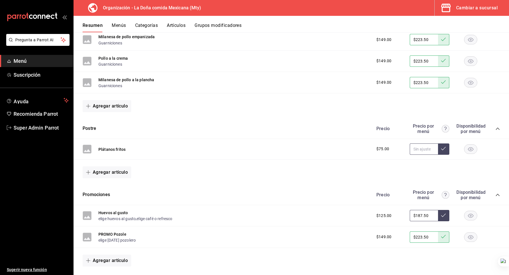
click at [420, 146] on input "text" at bounding box center [424, 148] width 28 height 11
click at [424, 144] on input "text" at bounding box center [424, 148] width 28 height 11
type input "$112.50"
click at [443, 146] on icon at bounding box center [443, 148] width 5 height 5
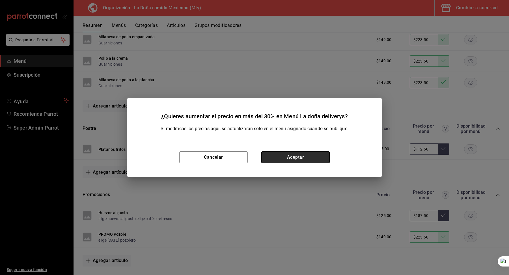
click at [300, 155] on button "Aceptar" at bounding box center [295, 157] width 68 height 12
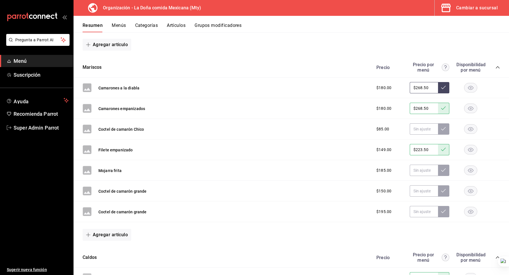
scroll to position [1203, 0]
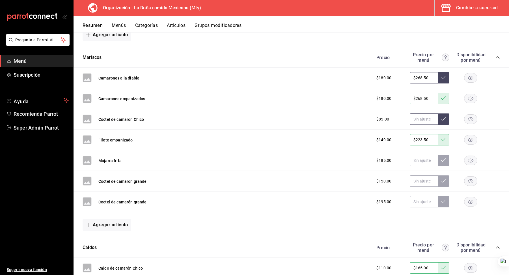
click at [417, 113] on input "text" at bounding box center [424, 118] width 28 height 11
click at [419, 113] on input "text" at bounding box center [424, 118] width 28 height 11
type input "$127.50"
click at [443, 116] on icon at bounding box center [443, 118] width 5 height 5
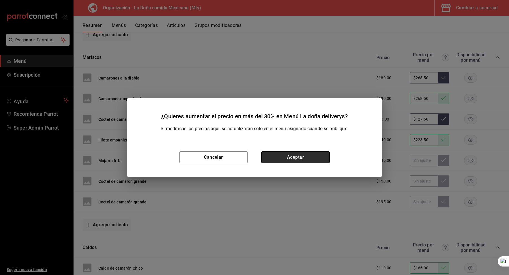
click at [297, 155] on button "Aceptar" at bounding box center [295, 157] width 68 height 12
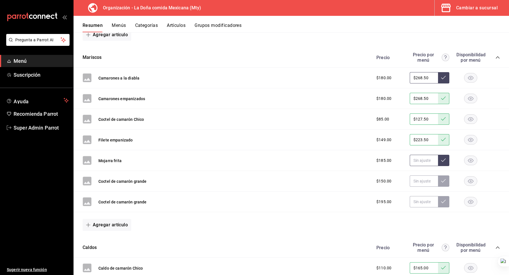
click at [420, 155] on input "text" at bounding box center [424, 160] width 28 height 11
type input "$222.00"
click at [444, 155] on button at bounding box center [443, 160] width 11 height 11
click at [425, 175] on input "text" at bounding box center [424, 180] width 28 height 11
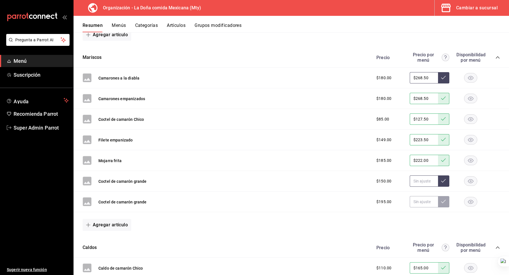
click at [420, 175] on input "text" at bounding box center [424, 180] width 28 height 11
type input "$225.00"
click at [443, 178] on icon at bounding box center [443, 180] width 5 height 5
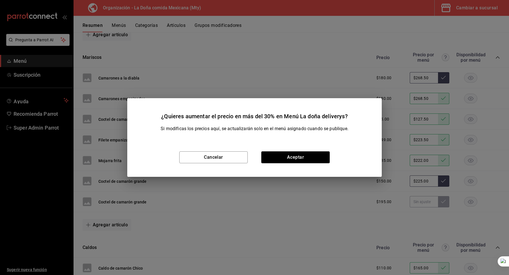
click at [278, 165] on div "Cancelar Aceptar" at bounding box center [254, 157] width 254 height 39
click at [280, 159] on button "Aceptar" at bounding box center [295, 157] width 68 height 12
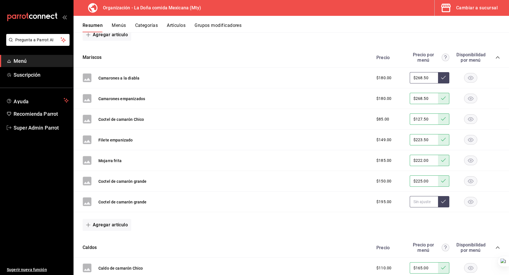
click at [423, 199] on input "text" at bounding box center [424, 201] width 28 height 11
type input "$292.50"
click at [451, 196] on div "$195.00 $292.50" at bounding box center [435, 201] width 129 height 11
click at [447, 196] on button at bounding box center [443, 201] width 11 height 11
click at [425, 200] on input "text" at bounding box center [424, 201] width 28 height 11
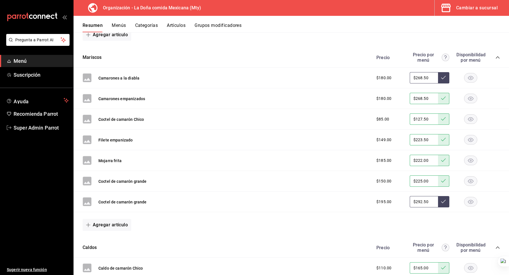
type input "$292.50"
click at [443, 199] on icon at bounding box center [443, 201] width 5 height 5
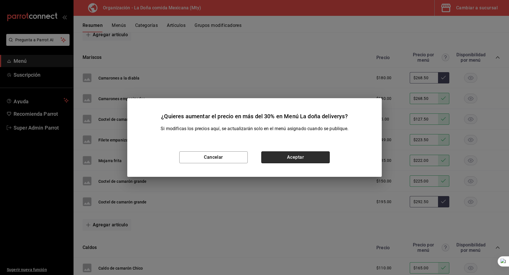
click at [291, 158] on button "Aceptar" at bounding box center [295, 157] width 68 height 12
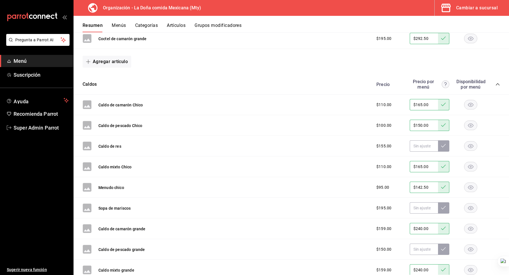
scroll to position [1370, 0]
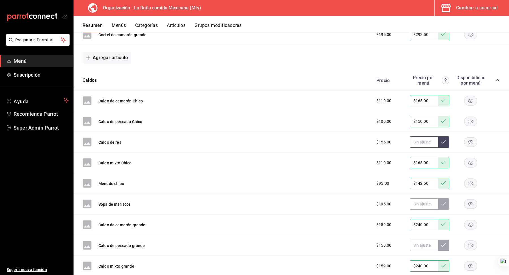
click at [414, 136] on input "text" at bounding box center [424, 141] width 28 height 11
click at [420, 136] on input "$227.50" at bounding box center [424, 141] width 28 height 11
type input "$227.50"
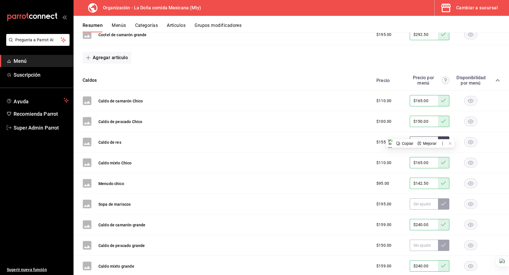
click at [442, 136] on button at bounding box center [443, 141] width 11 height 11
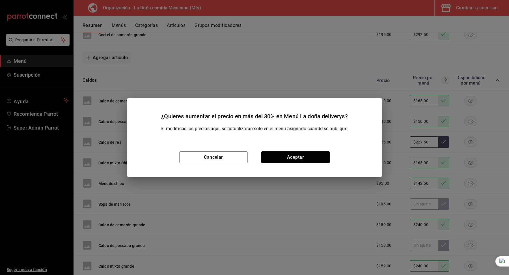
click at [284, 166] on div "Cancelar Aceptar" at bounding box center [254, 157] width 254 height 39
click at [285, 157] on button "Aceptar" at bounding box center [295, 157] width 68 height 12
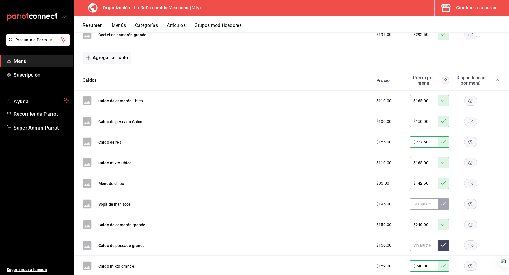
click at [421, 240] on input "text" at bounding box center [424, 244] width 28 height 11
type input "$5.00"
type input "$225.00"
click at [439, 239] on button at bounding box center [443, 244] width 11 height 11
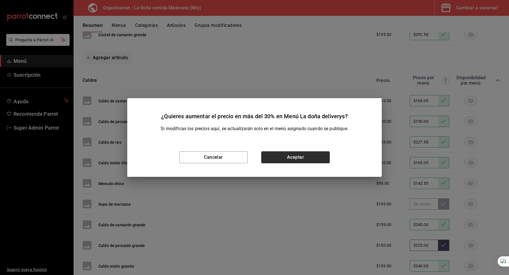
click at [290, 161] on button "Aceptar" at bounding box center [295, 157] width 68 height 12
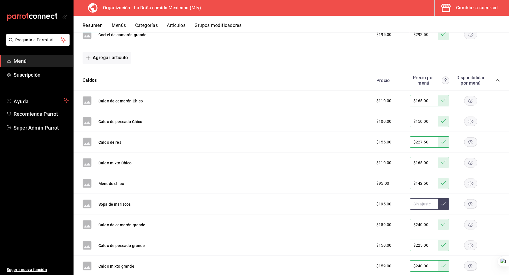
click at [410, 198] on input "text" at bounding box center [424, 203] width 28 height 11
type input "$292.50"
click at [444, 202] on icon at bounding box center [443, 203] width 5 height 3
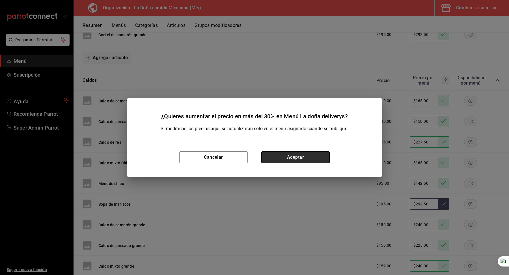
click at [291, 160] on button "Aceptar" at bounding box center [295, 157] width 68 height 12
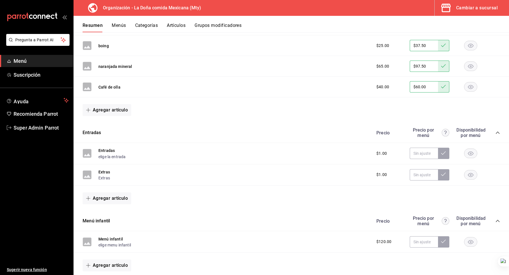
scroll to position [1879, 0]
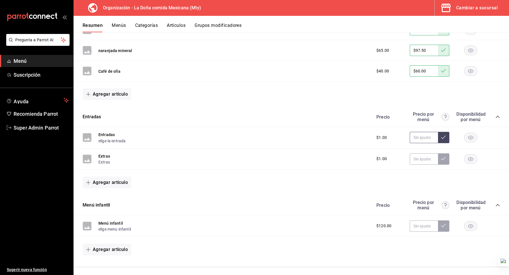
click at [420, 132] on input "text" at bounding box center [424, 137] width 28 height 11
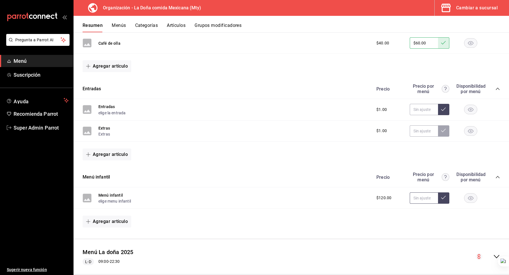
click at [420, 192] on input "text" at bounding box center [424, 197] width 28 height 11
type input "$180.00"
click at [444, 195] on icon at bounding box center [443, 197] width 5 height 5
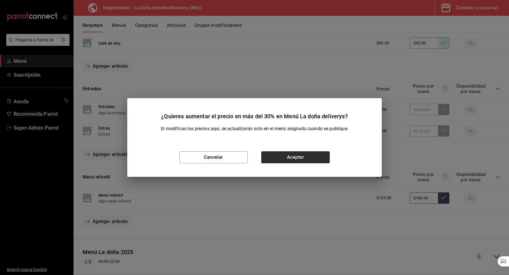
click at [297, 160] on button "Aceptar" at bounding box center [295, 157] width 68 height 12
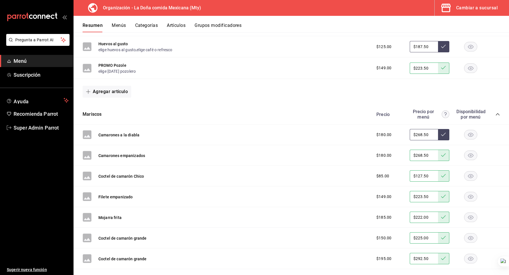
scroll to position [1105, 0]
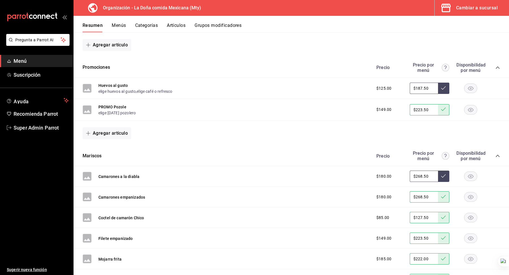
click at [139, 19] on div "Resumen Menús Categorías Artículos Grupos modificadores" at bounding box center [290, 24] width 435 height 16
click at [138, 20] on div "Resumen Menús Categorías Artículos Grupos modificadores" at bounding box center [290, 24] width 435 height 16
click at [138, 21] on div "Resumen Menús Categorías Artículos Grupos modificadores" at bounding box center [290, 24] width 435 height 16
click at [140, 23] on button "Categorías" at bounding box center [146, 28] width 23 height 10
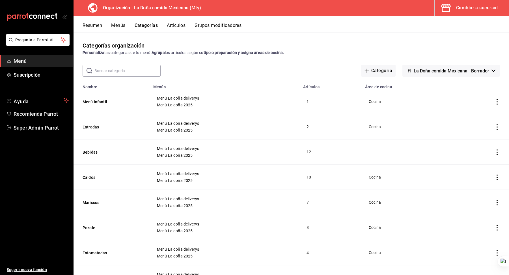
click at [89, 25] on button "Resumen" at bounding box center [93, 28] width 20 height 10
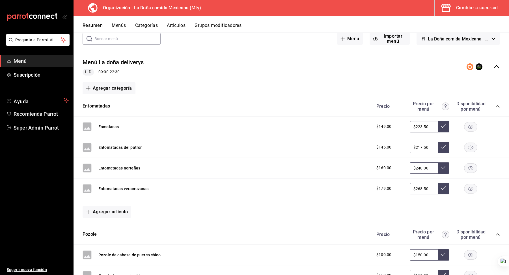
scroll to position [37, 0]
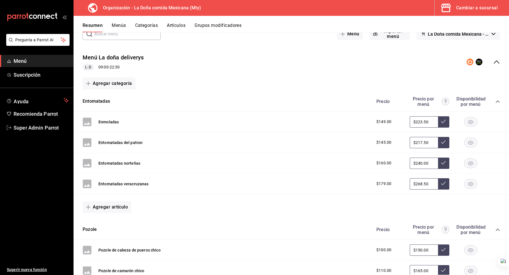
click at [485, 8] on div "Cambiar a sucursal" at bounding box center [477, 8] width 42 height 8
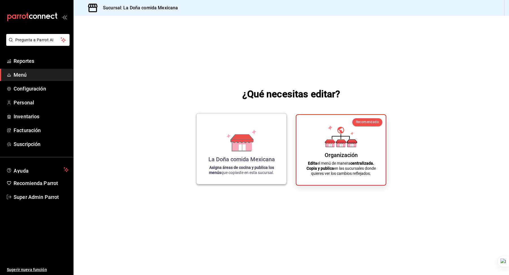
click at [214, 134] on div "La Doña comida Mexicana Asigna áreas de cocina y publica los menús que copiaste…" at bounding box center [241, 149] width 76 height 62
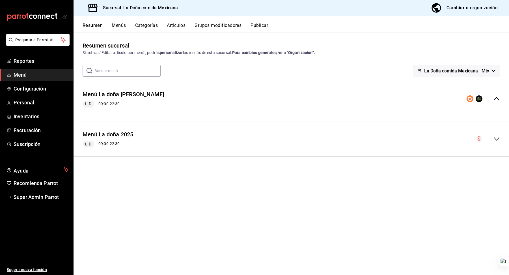
click at [115, 27] on button "Menús" at bounding box center [119, 28] width 14 height 10
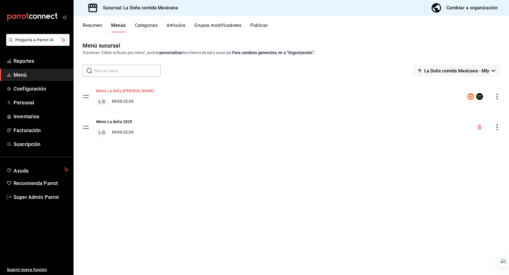
click at [132, 92] on button "Menú La doña Deliverys" at bounding box center [125, 91] width 58 height 6
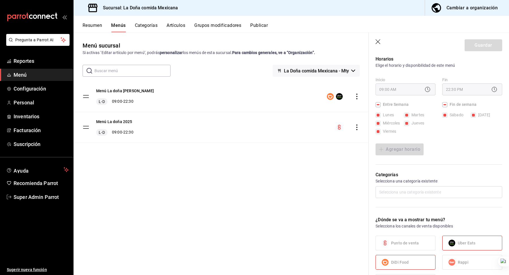
scroll to position [77, 0]
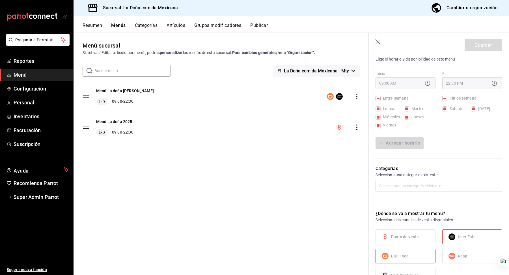
click at [45, 71] on span "Menú" at bounding box center [41, 75] width 55 height 8
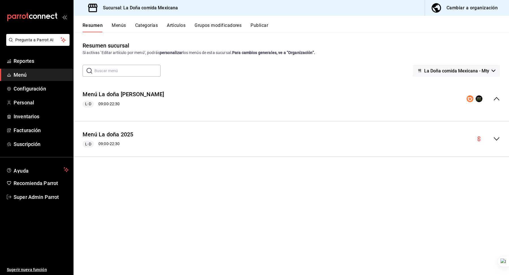
click at [439, 9] on icon "button" at bounding box center [436, 7] width 11 height 11
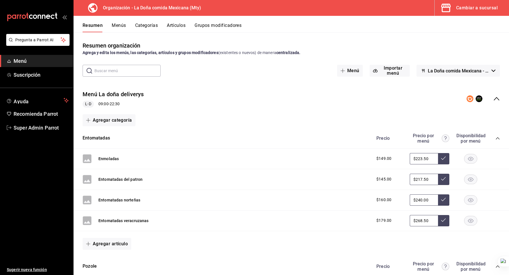
click at [120, 25] on button "Menús" at bounding box center [119, 28] width 14 height 10
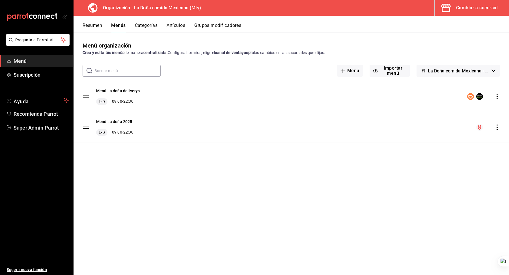
click at [496, 92] on div "Menú La doña deliverys L-D 09:00 - 22:30" at bounding box center [290, 96] width 435 height 31
click at [496, 96] on icon "actions" at bounding box center [497, 97] width 6 height 6
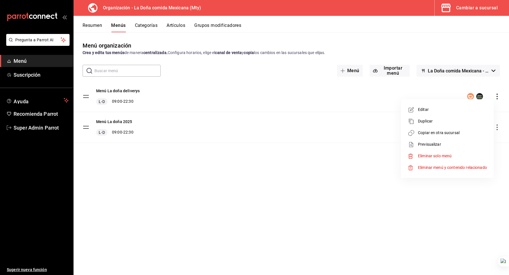
click at [428, 133] on span "Copiar en otra sucursal" at bounding box center [452, 133] width 69 height 6
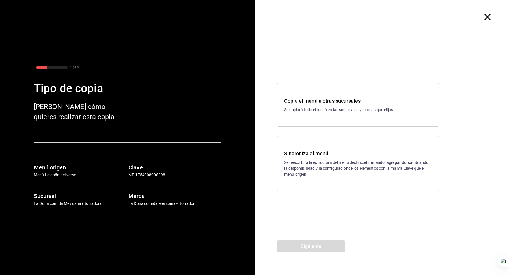
click at [323, 177] on p "Se reescribirá la estructura del menú destino; eliminando, agregando, cambiando…" at bounding box center [358, 168] width 148 height 18
click at [310, 247] on button "Siguiente" at bounding box center [311, 246] width 68 height 12
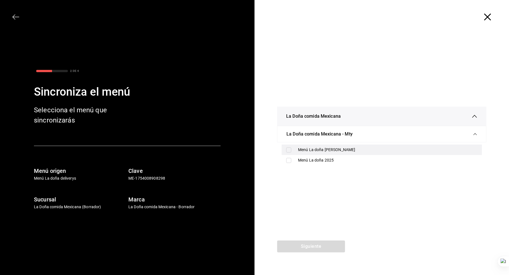
click at [321, 150] on div "Menú La doña Deliverys" at bounding box center [387, 150] width 179 height 6
checkbox input "true"
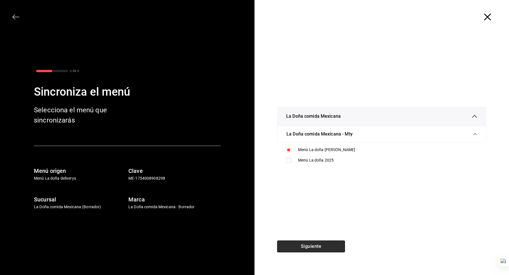
click at [312, 247] on button "Siguiente" at bounding box center [311, 246] width 68 height 12
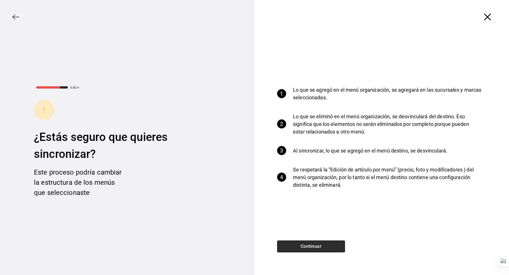
click at [309, 246] on button "Continuar" at bounding box center [311, 246] width 68 height 12
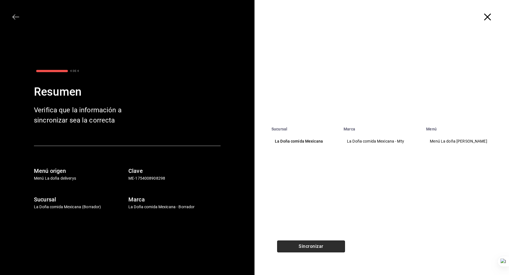
click at [314, 246] on button "Sincronizar" at bounding box center [311, 246] width 68 height 12
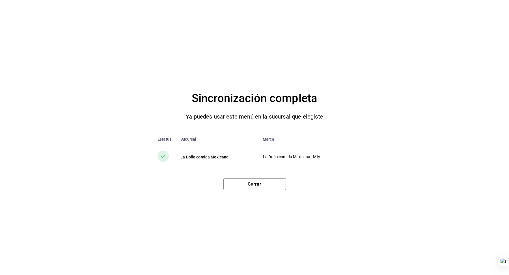
click at [249, 146] on td "La Doña comida Mexicana" at bounding box center [217, 157] width 82 height 22
click at [252, 182] on button "Cerrar" at bounding box center [254, 184] width 62 height 12
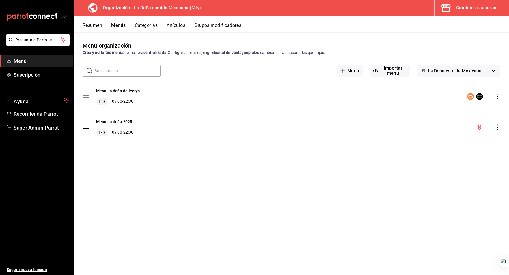
click at [456, 11] on div "Cambiar a sucursal" at bounding box center [477, 8] width 42 height 8
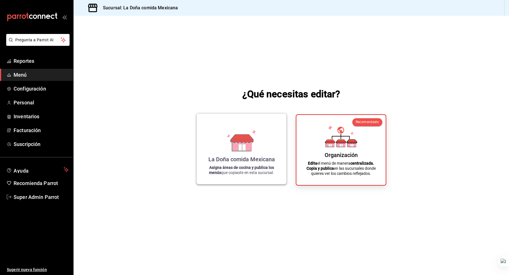
click at [206, 136] on div "La Doña comida Mexicana Asigna áreas de cocina y publica los menús que copiaste…" at bounding box center [241, 149] width 76 height 62
